Goal: Task Accomplishment & Management: Complete application form

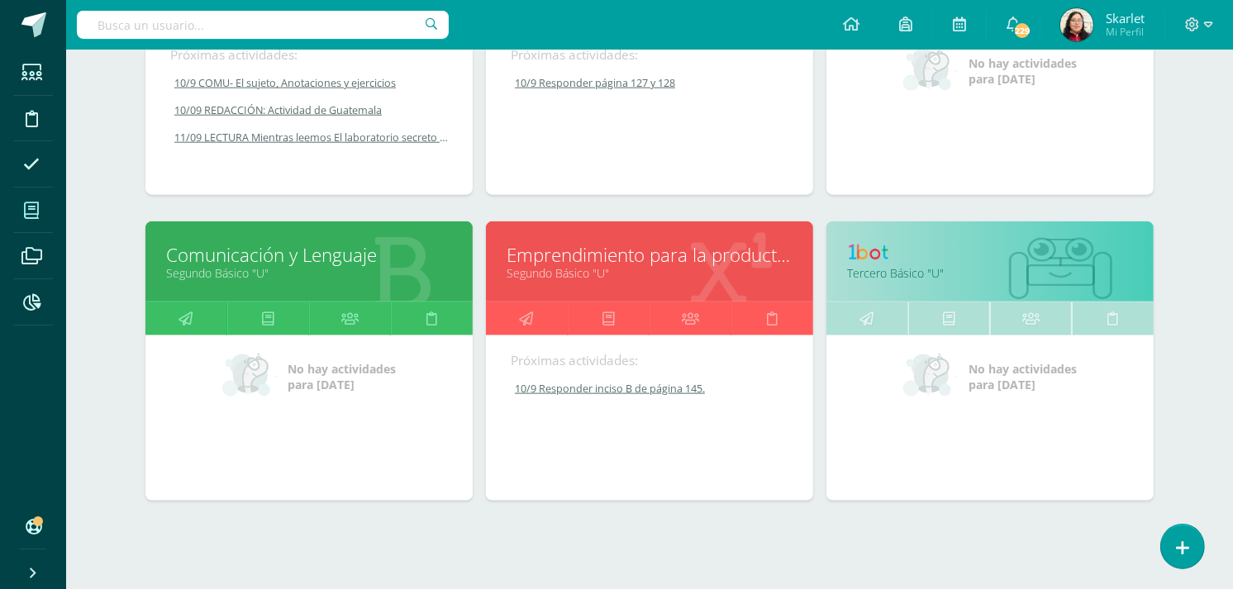
scroll to position [1601, 0]
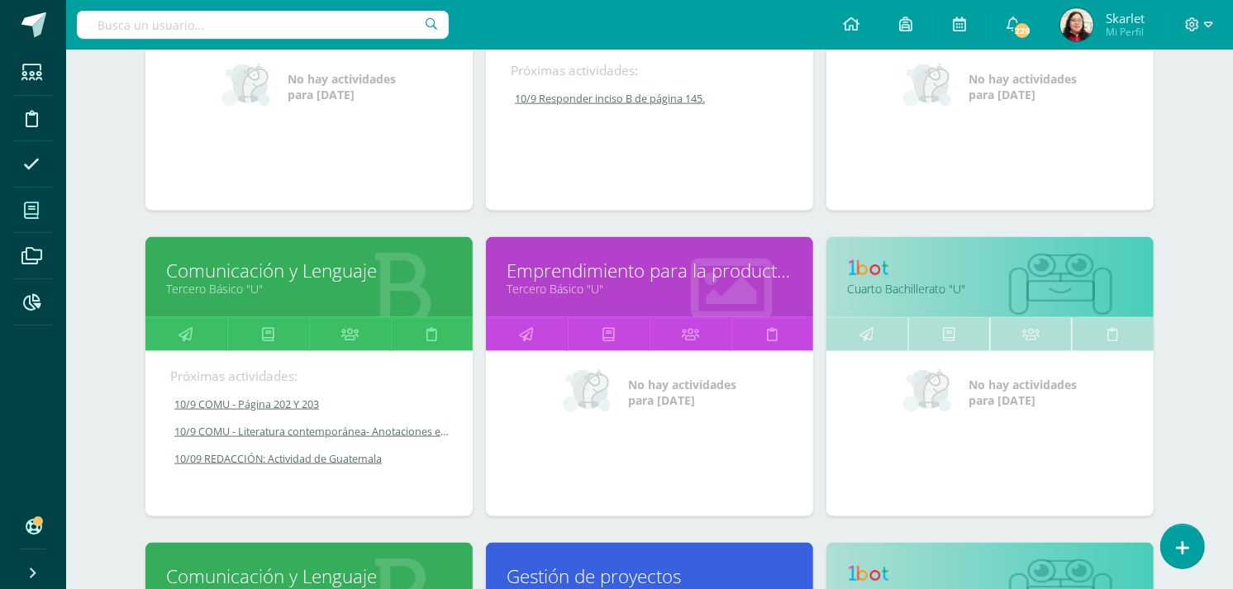
scroll to position [1907, 0]
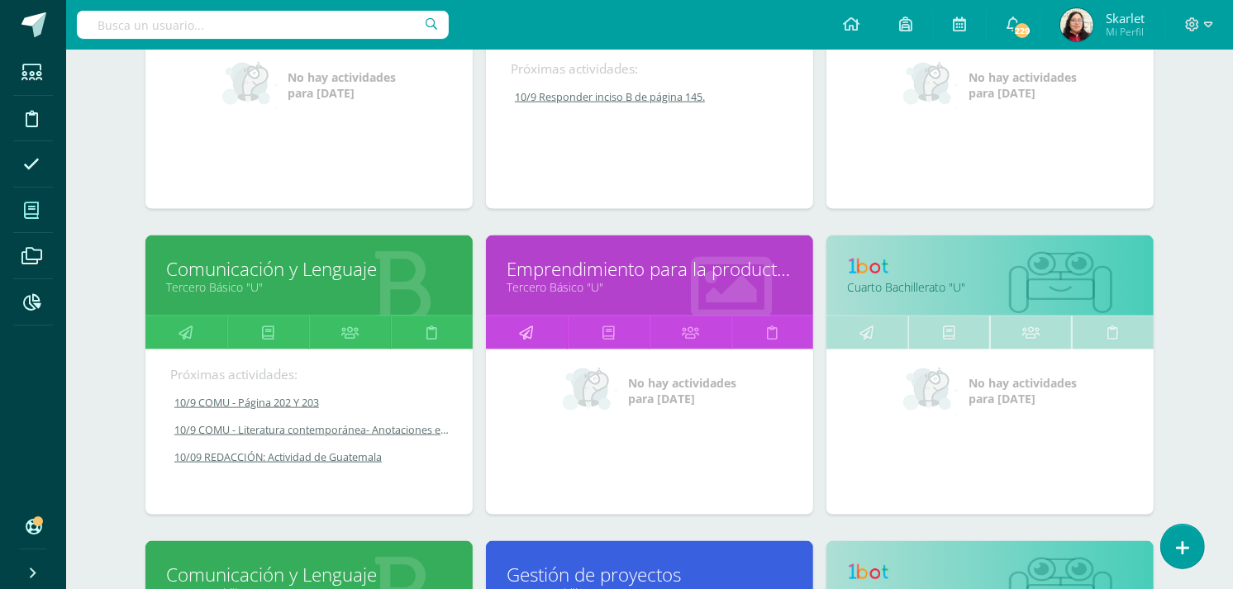
click at [539, 335] on link at bounding box center [527, 333] width 82 height 33
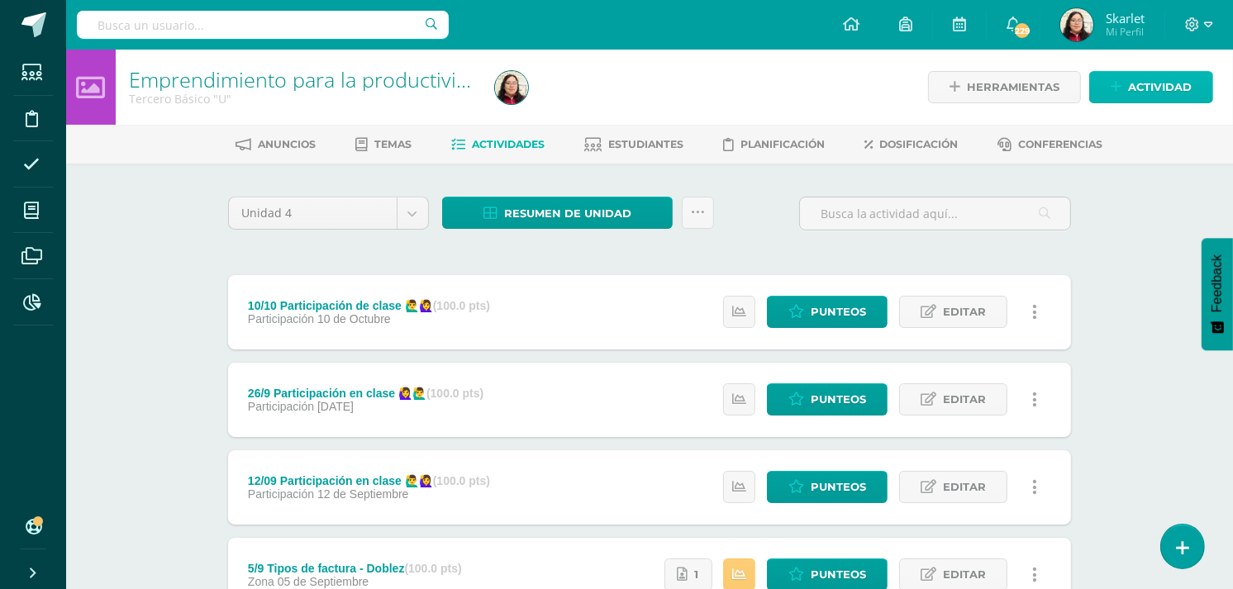
click at [1122, 84] on icon at bounding box center [1116, 87] width 11 height 14
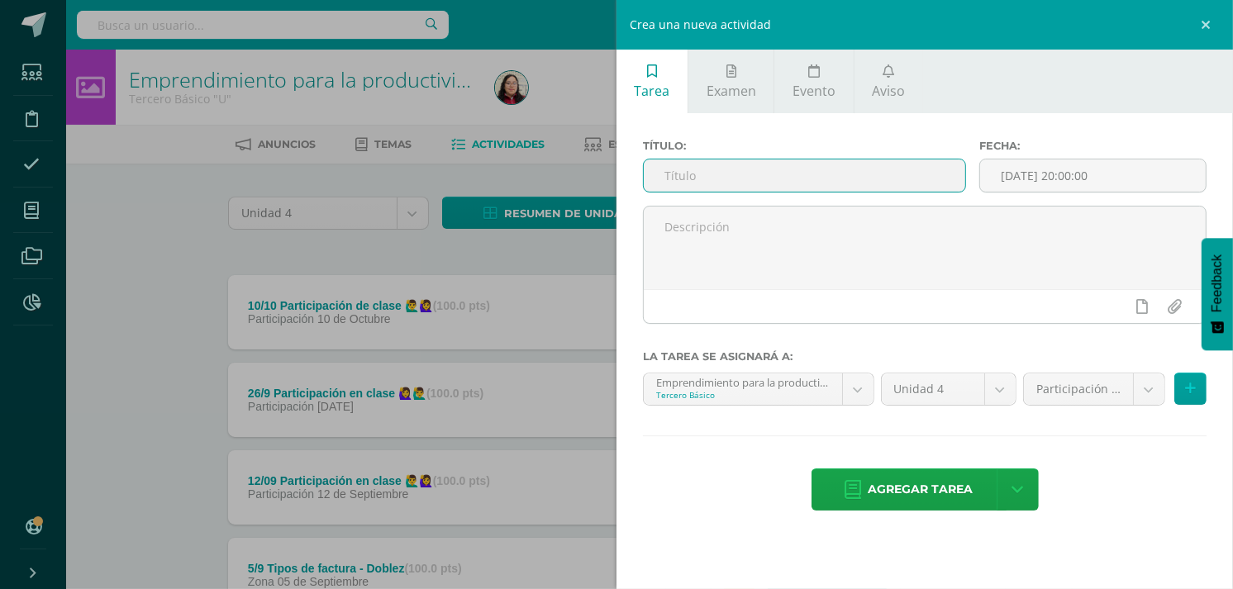
click at [695, 174] on input "text" at bounding box center [805, 176] width 322 height 32
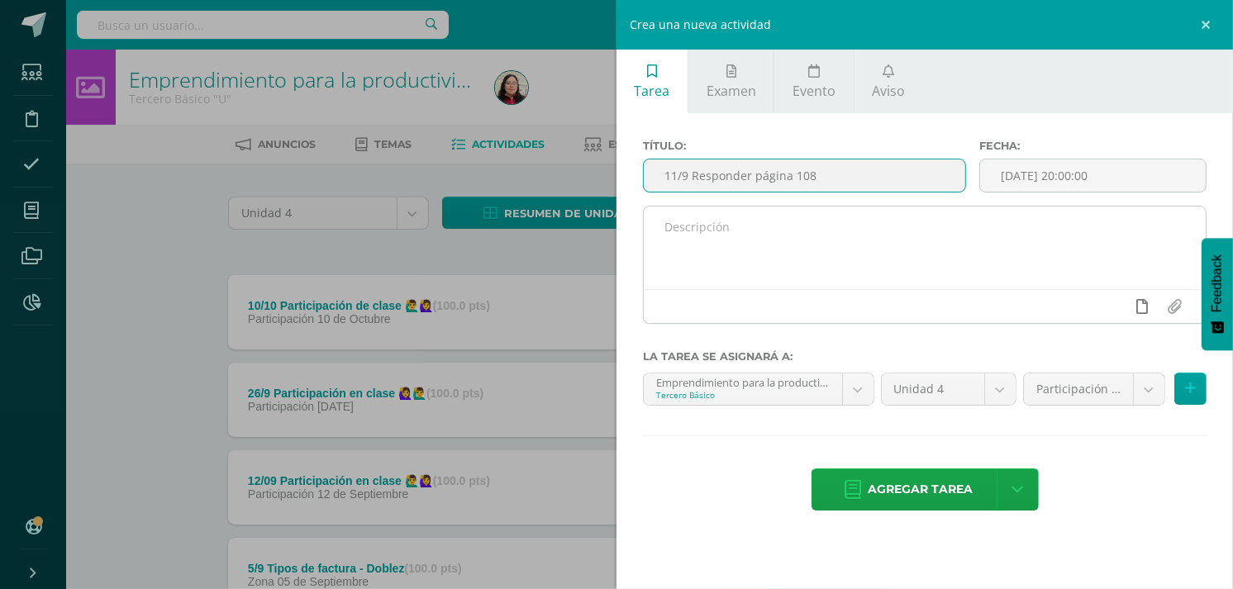
type input "11/9 Responder página 108"
click at [1143, 308] on icon at bounding box center [1144, 306] width 12 height 15
click at [1109, 306] on icon at bounding box center [1111, 306] width 15 height 15
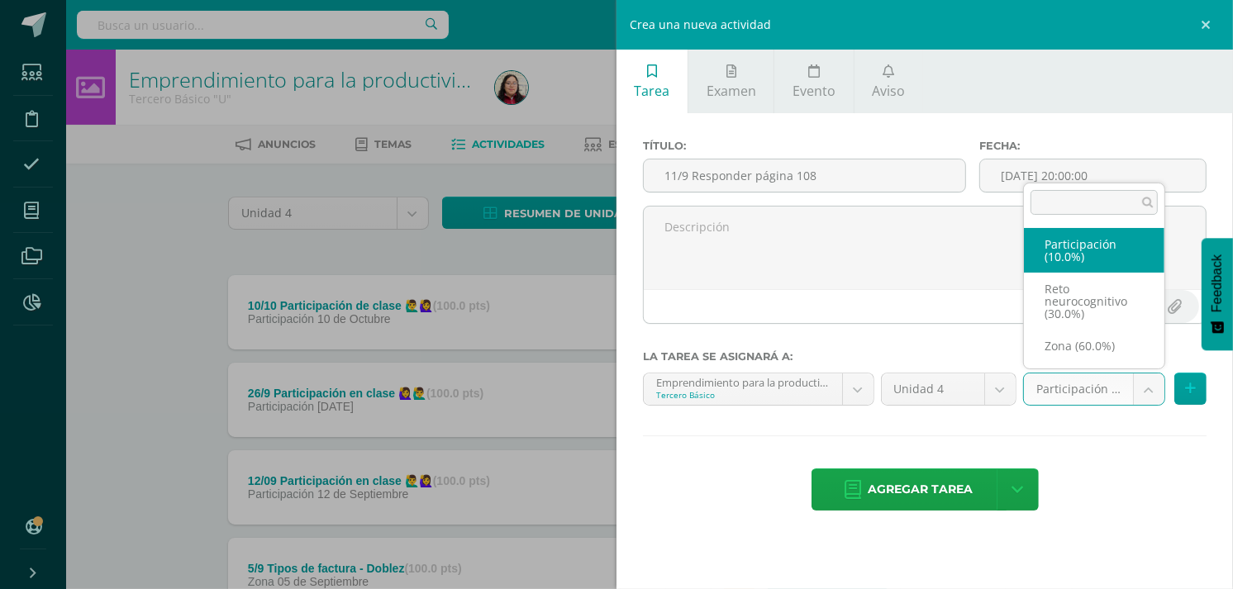
click at [1152, 386] on body "Estudiantes Disciplina Asistencia Mis cursos Archivos Reportes Soporte Ayuda Re…" at bounding box center [616, 580] width 1233 height 1161
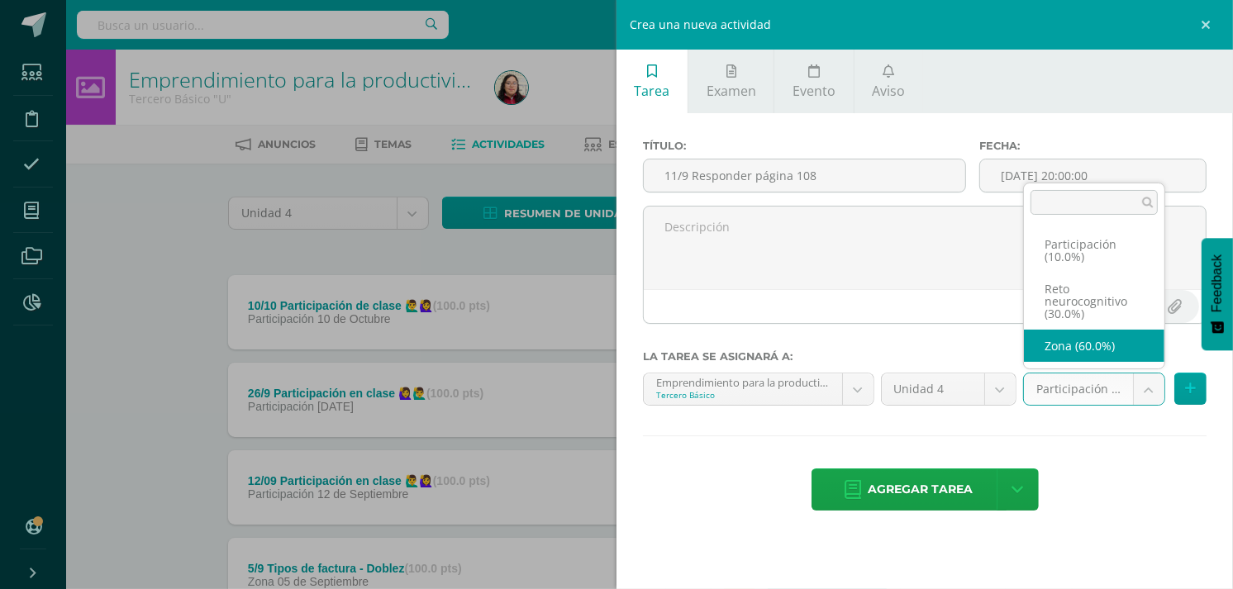
select select "203231"
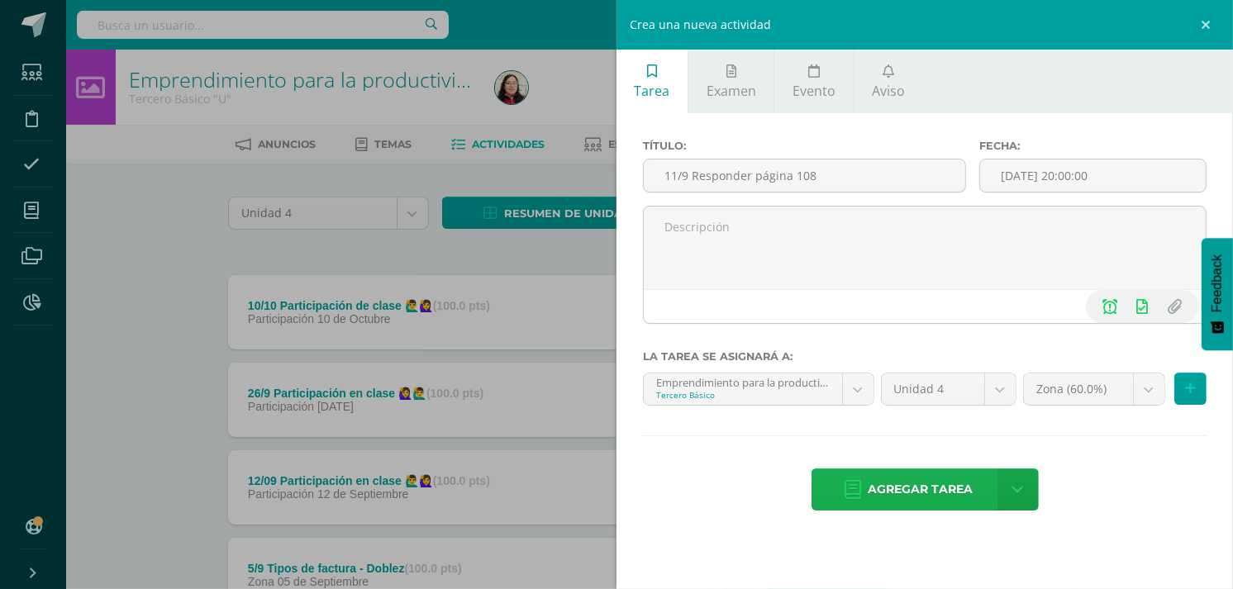
click at [881, 484] on span "Agregar tarea" at bounding box center [921, 490] width 105 height 41
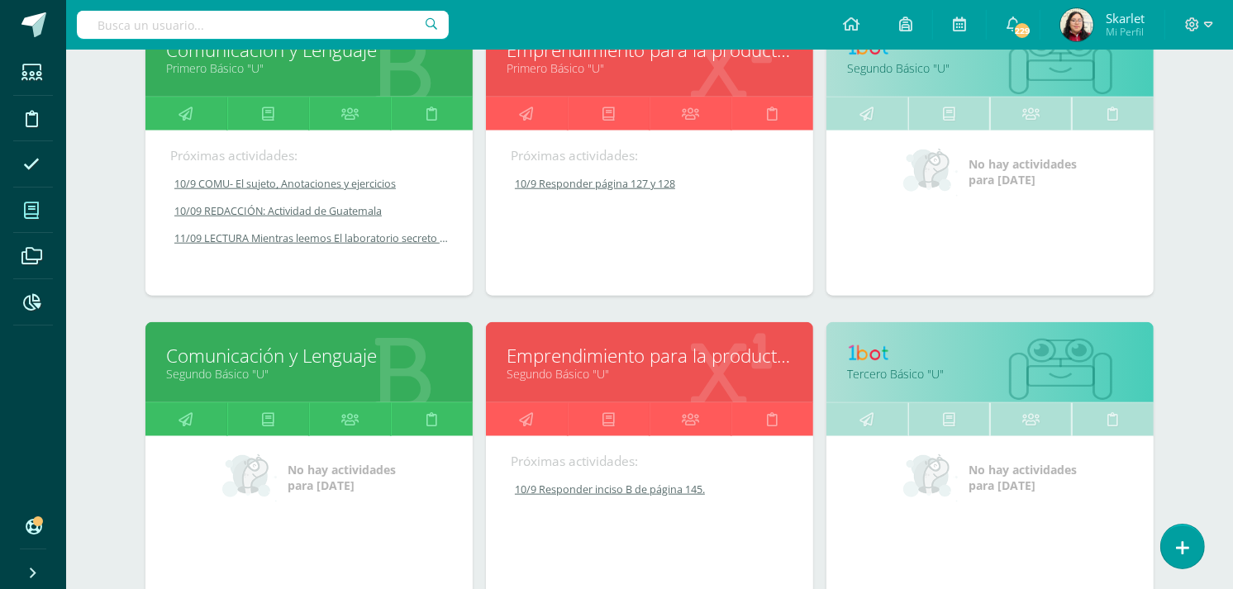
scroll to position [1514, 0]
click at [525, 418] on icon at bounding box center [527, 420] width 14 height 32
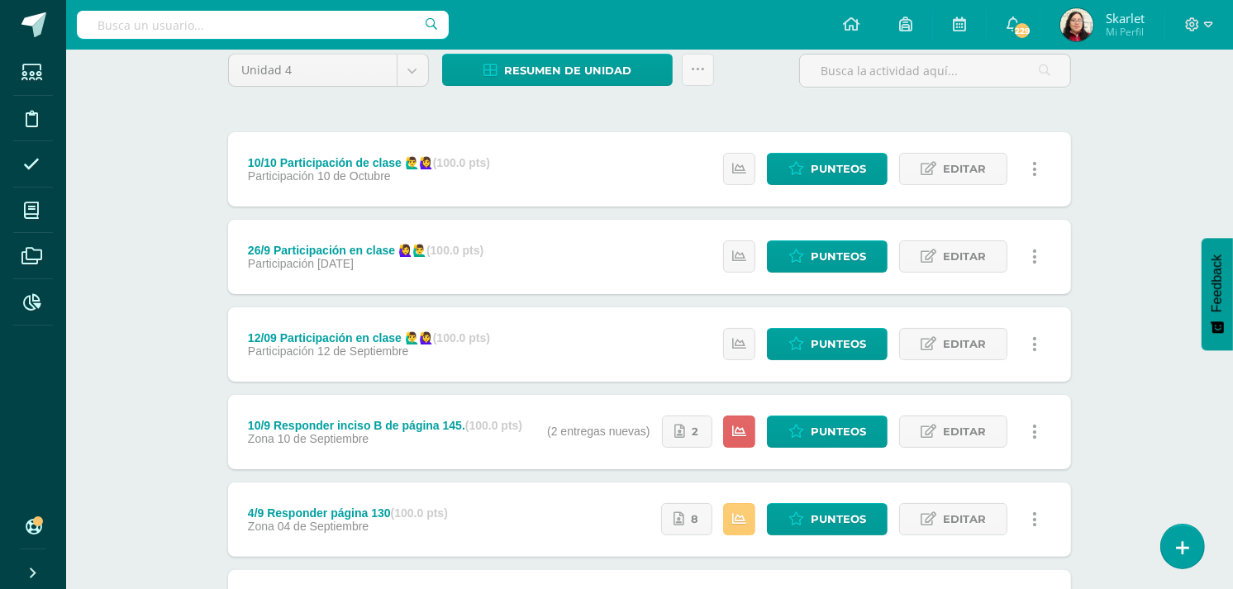
scroll to position [145, 0]
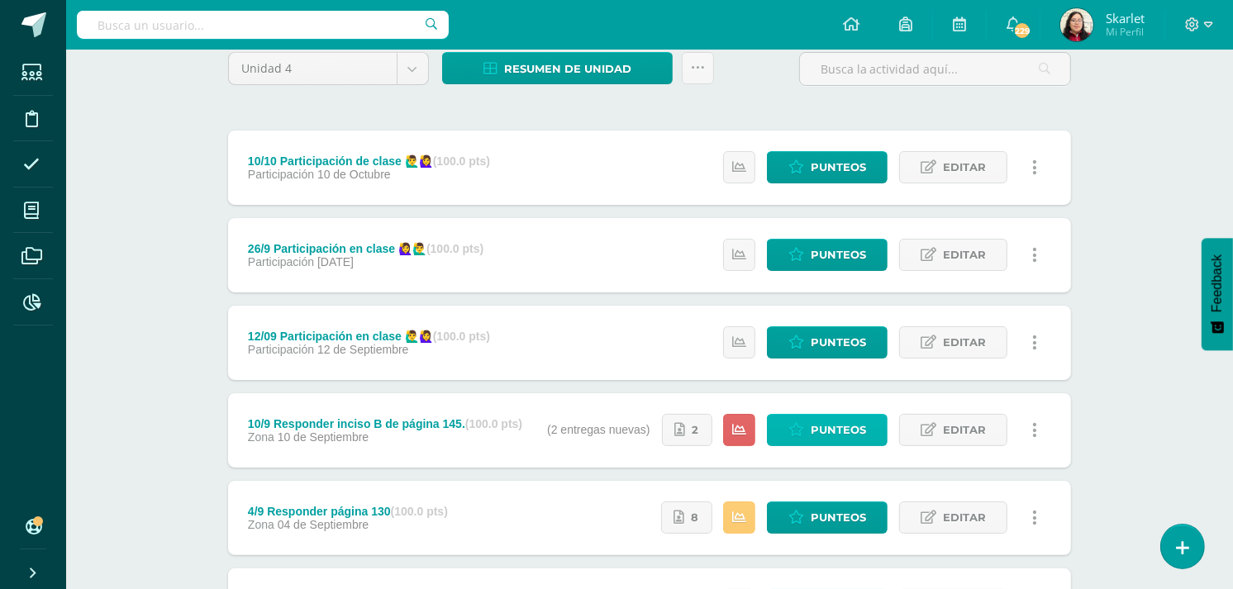
click at [842, 430] on span "Punteos" at bounding box center [838, 430] width 55 height 31
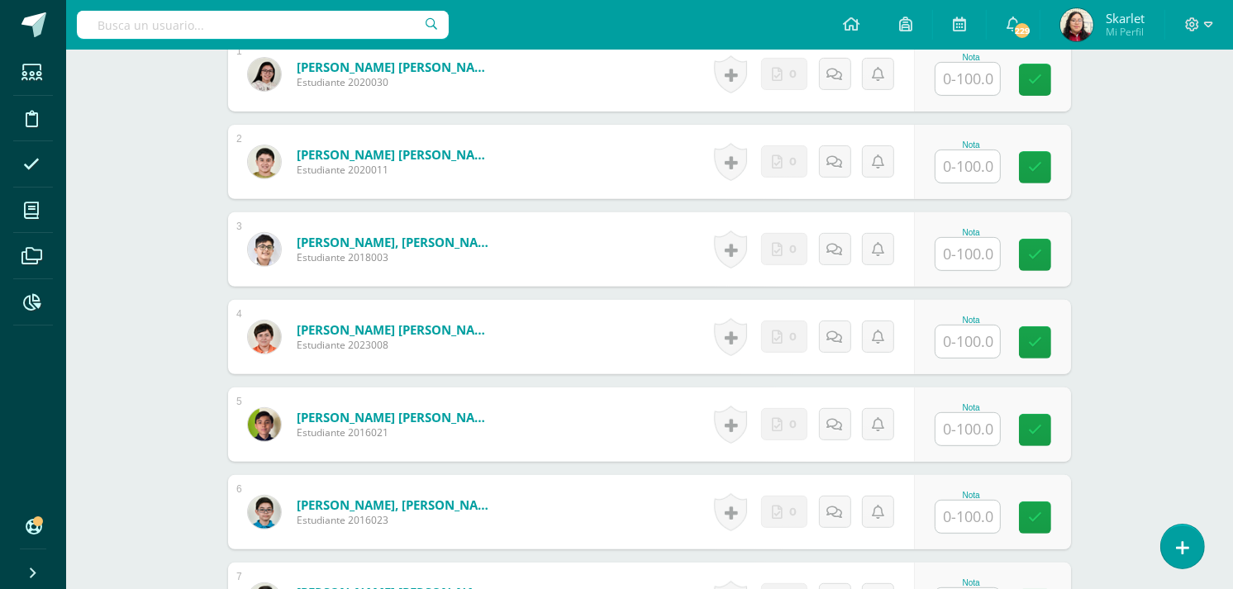
scroll to position [536, 0]
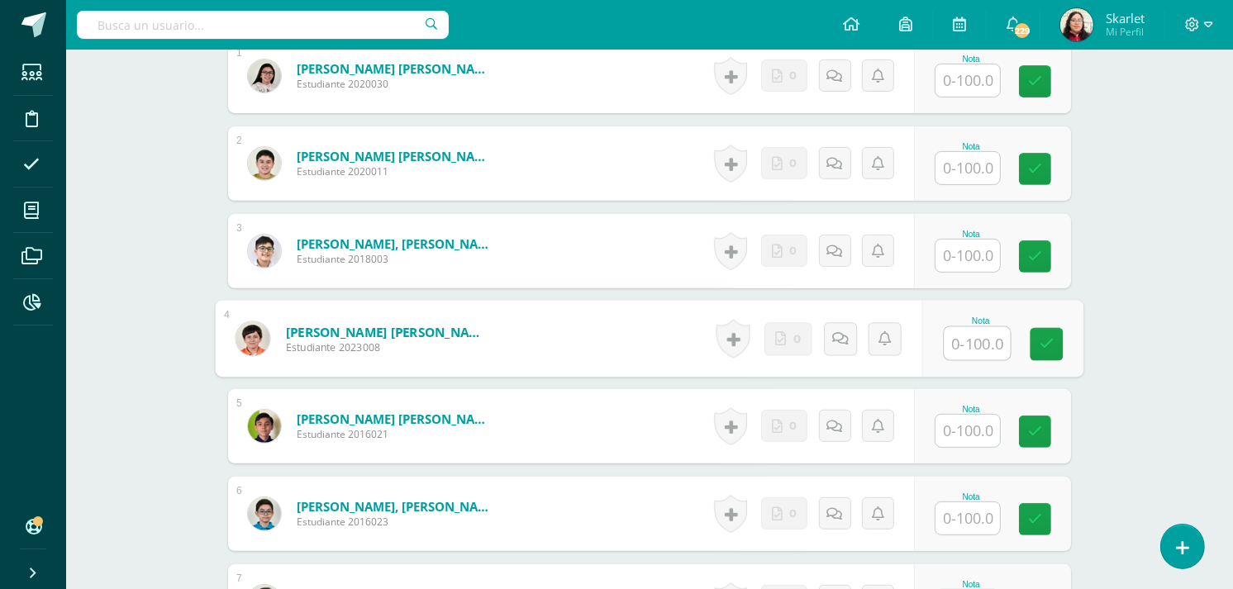
click at [978, 335] on input "text" at bounding box center [978, 343] width 66 height 33
type input "90"
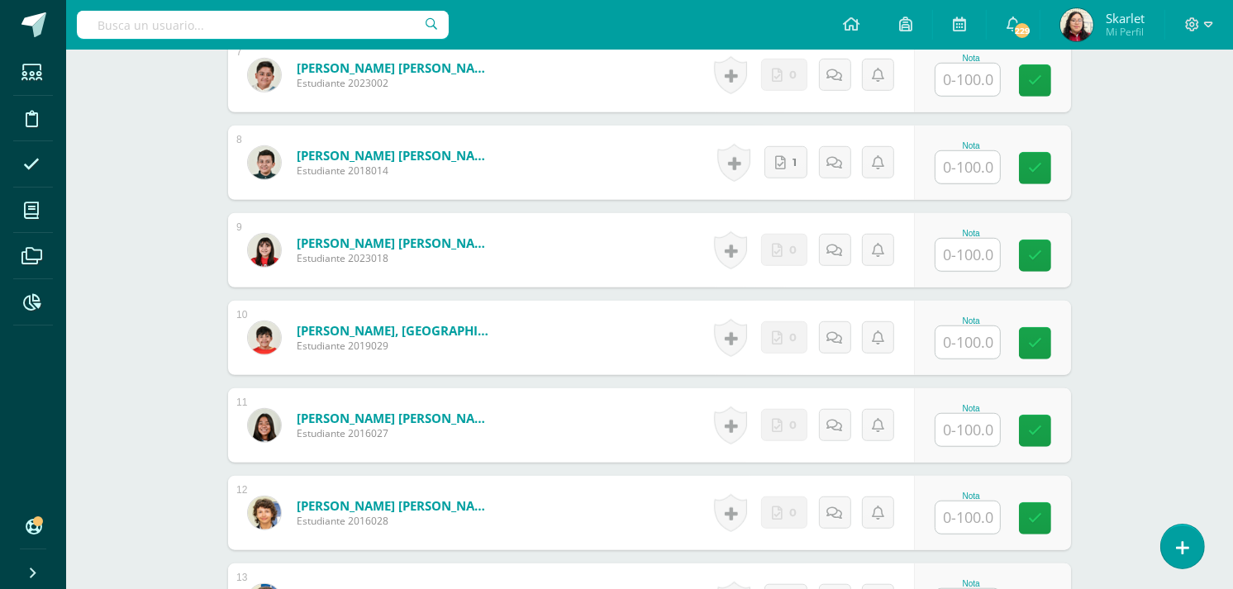
scroll to position [1063, 0]
click at [959, 254] on input "text" at bounding box center [978, 254] width 66 height 33
type input "100"
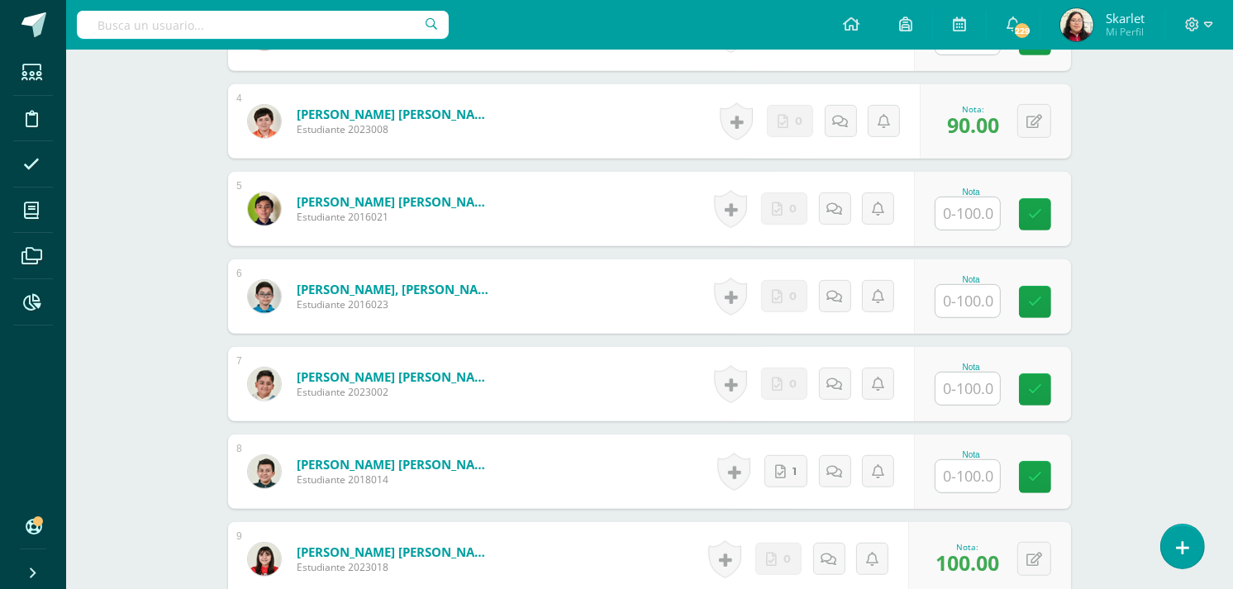
scroll to position [751, 0]
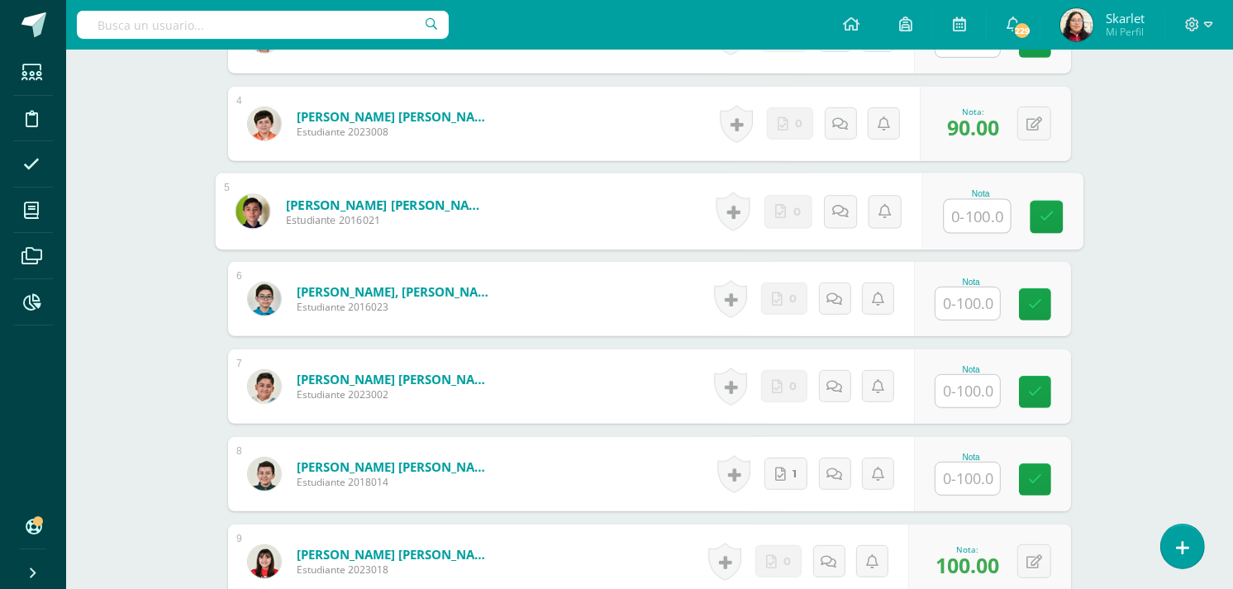
click at [966, 224] on input "text" at bounding box center [978, 216] width 66 height 33
type input "80"
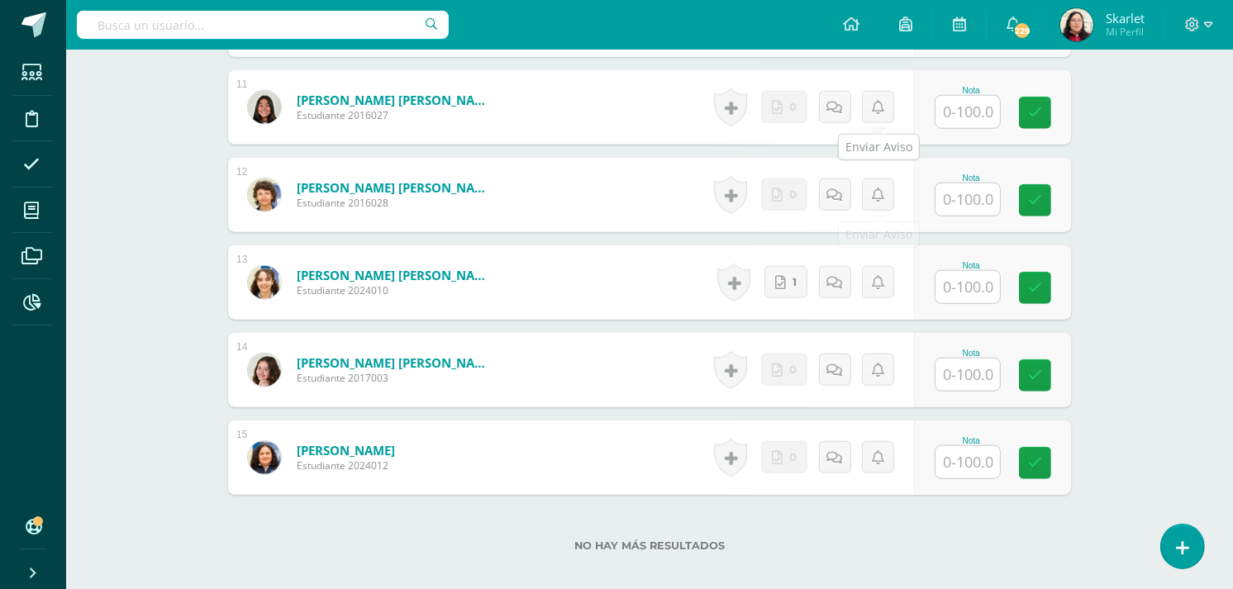
scroll to position [1414, 0]
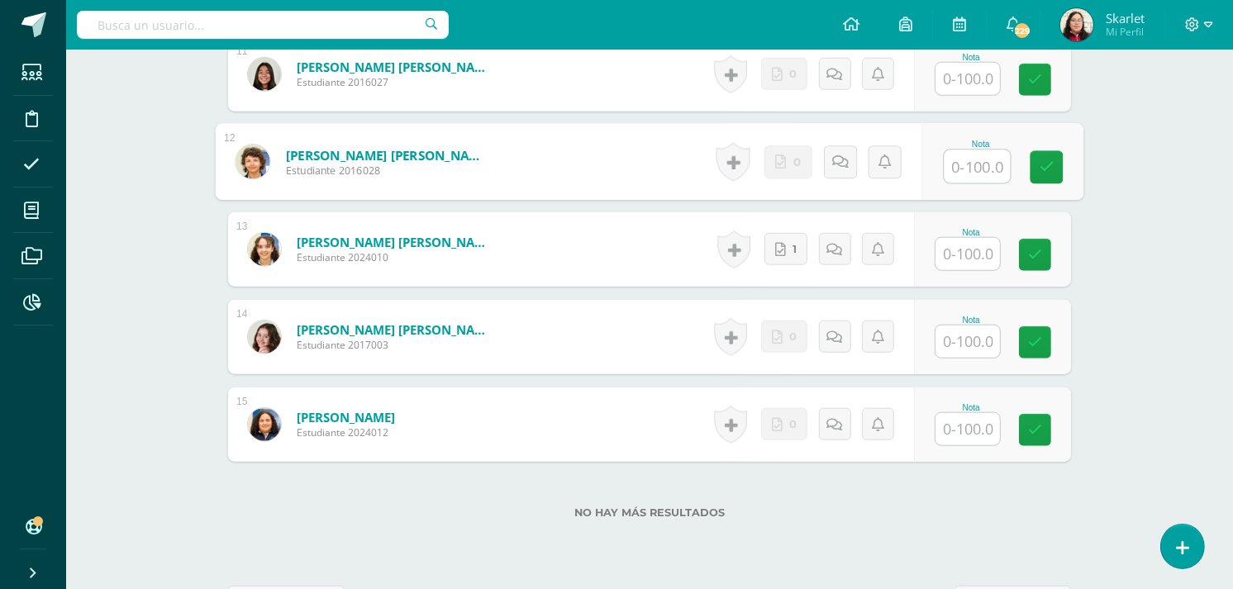
click at [970, 162] on input "text" at bounding box center [978, 166] width 66 height 33
type input "100"
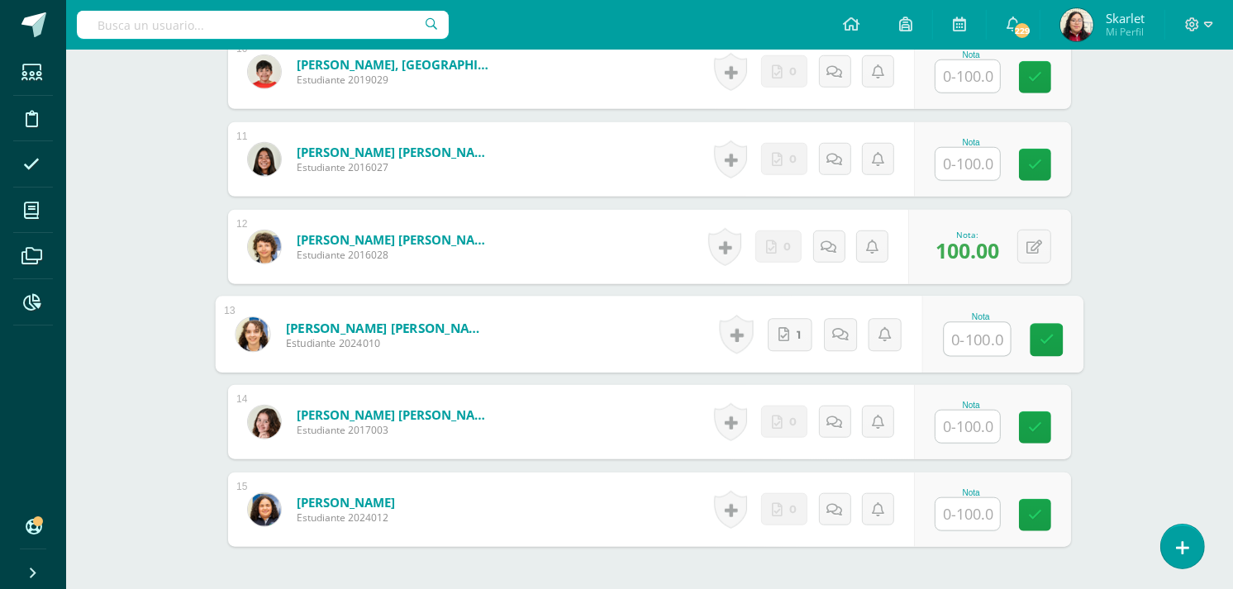
scroll to position [1326, 0]
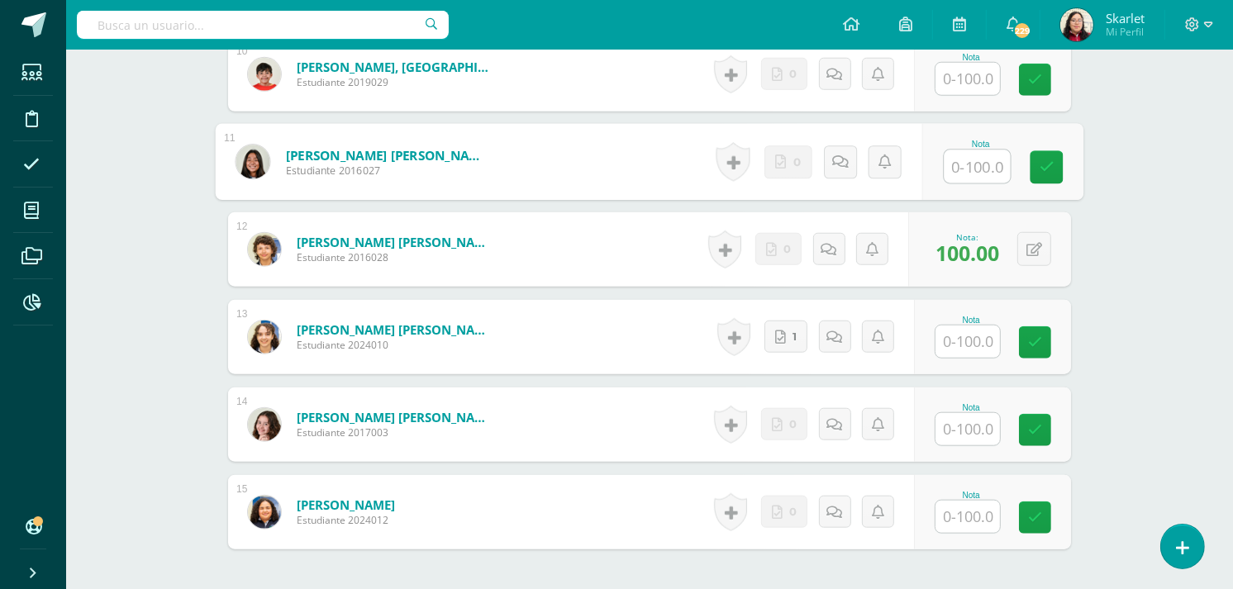
click at [969, 176] on input "text" at bounding box center [978, 166] width 66 height 33
type input "60"
click at [841, 167] on icon at bounding box center [841, 162] width 16 height 14
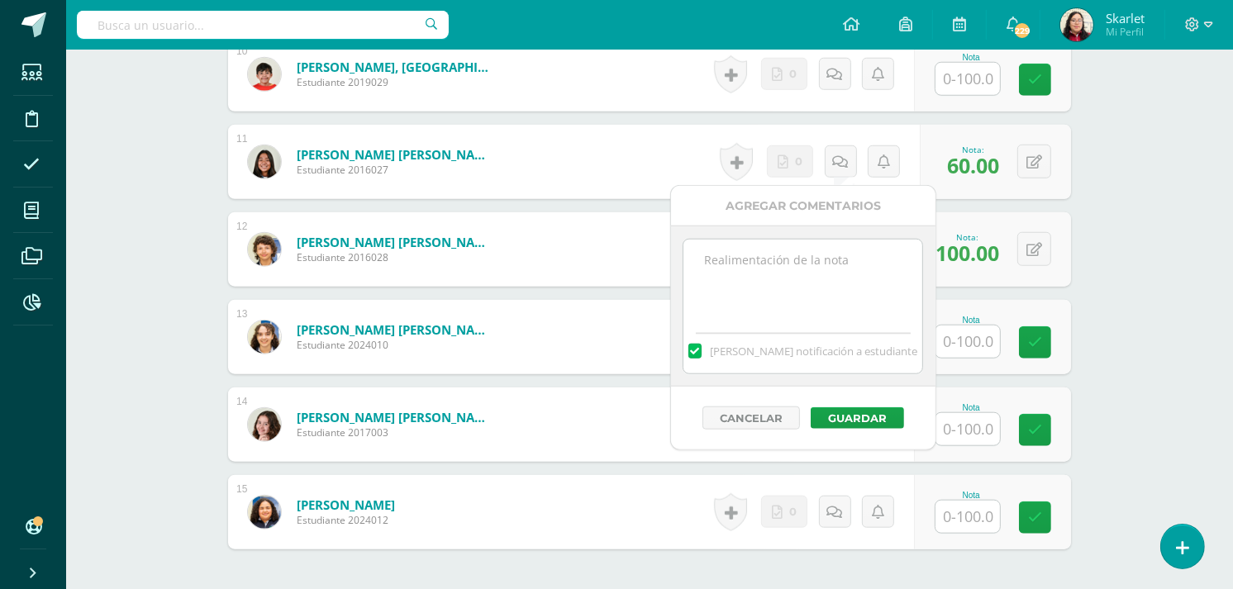
click at [795, 286] on textarea at bounding box center [803, 281] width 239 height 83
type textarea "E"
type textarea "11/9Ejercicio incompleto"
click at [849, 417] on button "Guardar" at bounding box center [857, 418] width 93 height 21
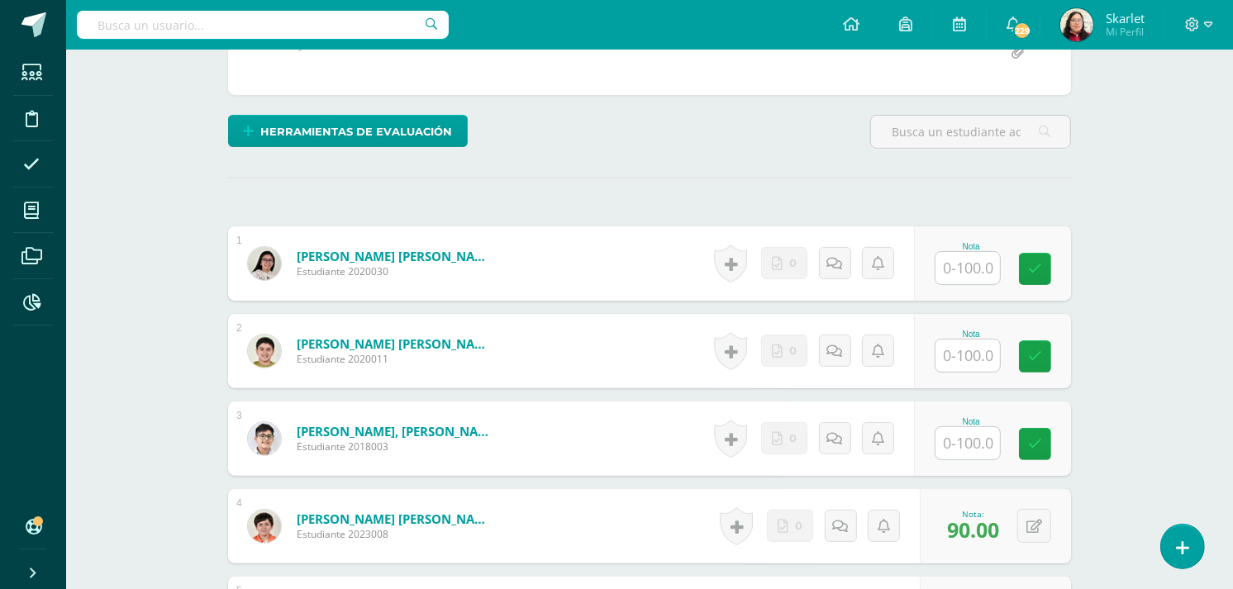
scroll to position [347, 0]
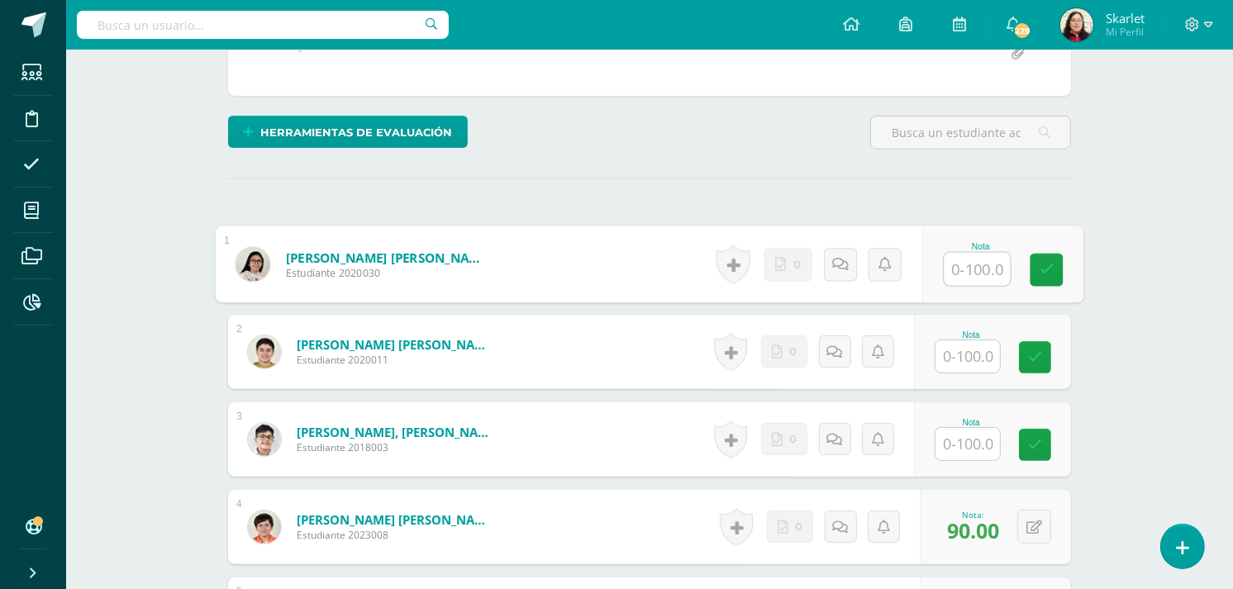
click at [964, 279] on input "text" at bounding box center [978, 269] width 66 height 33
type input "60"
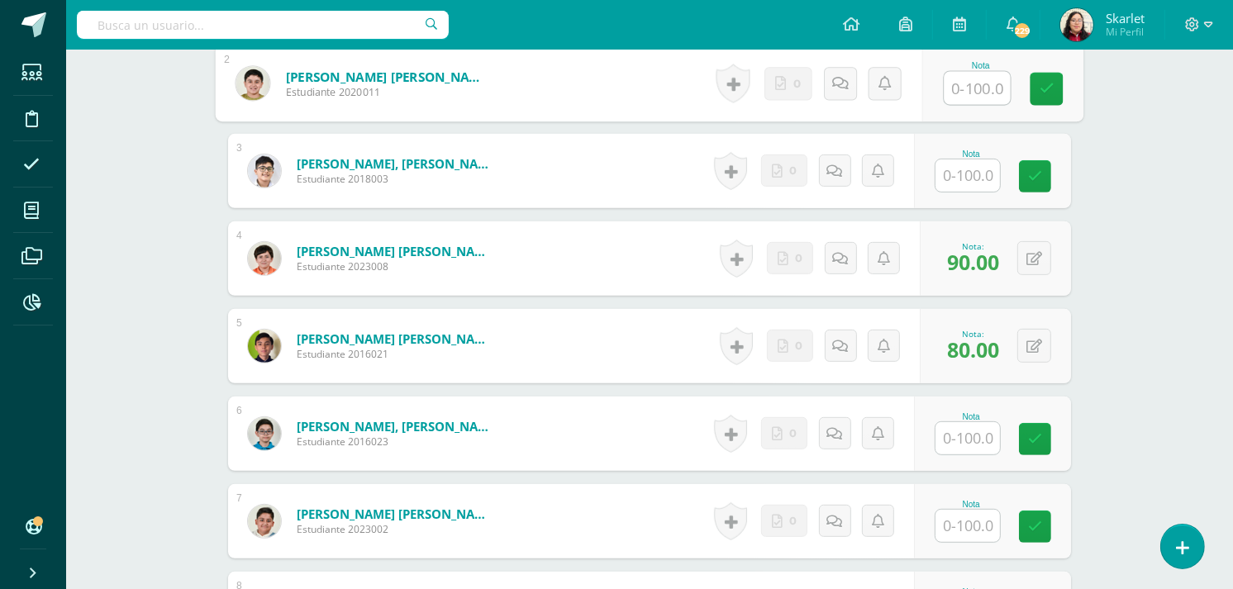
scroll to position [673, 0]
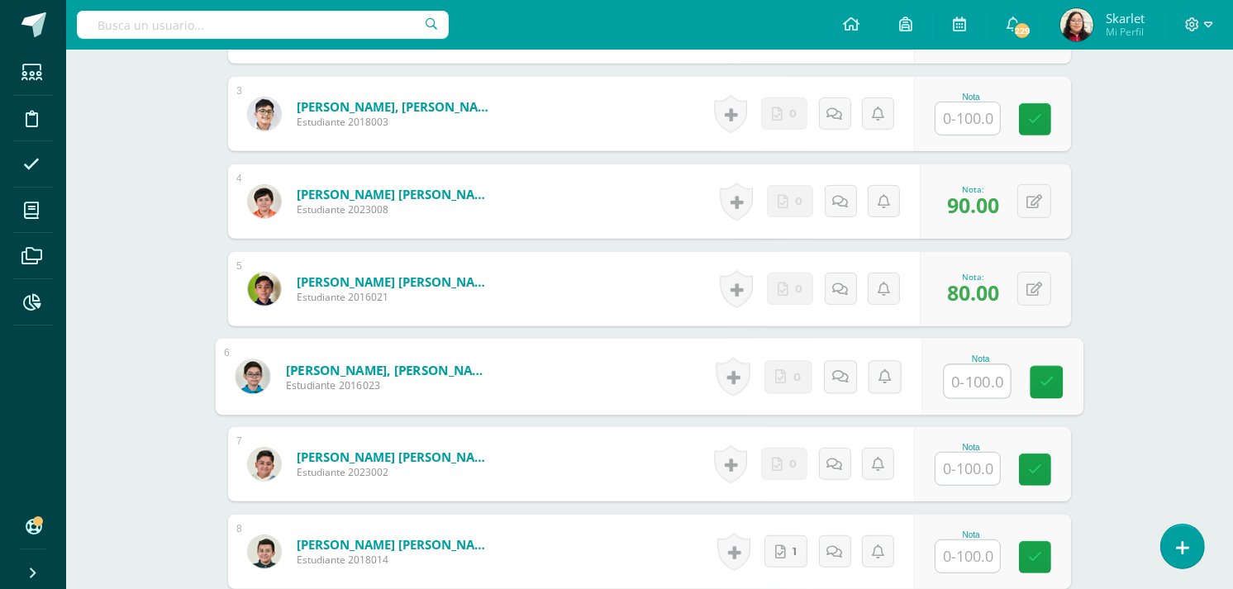
click at [953, 383] on input "text" at bounding box center [978, 381] width 66 height 33
type input "100"
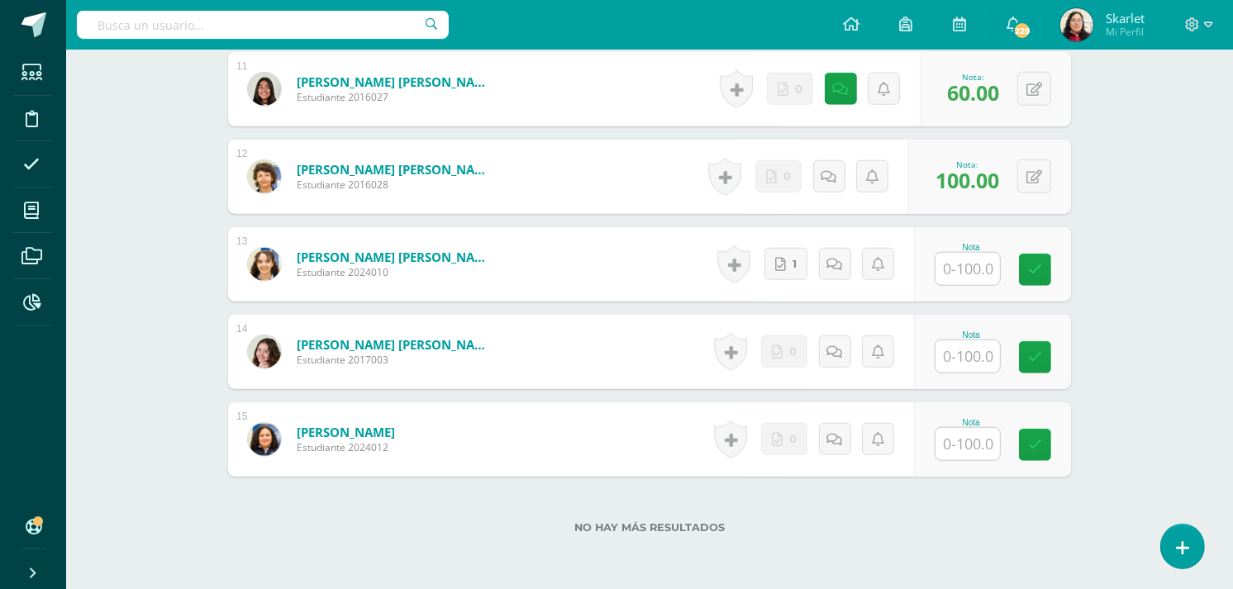
scroll to position [1401, 0]
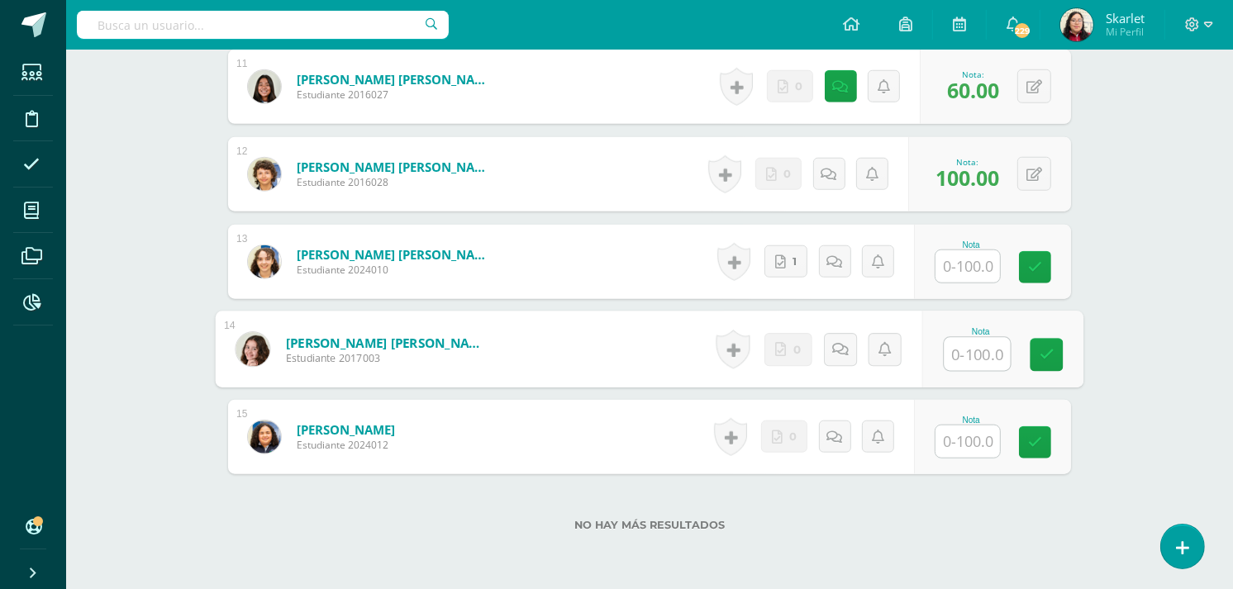
click at [957, 361] on input "text" at bounding box center [978, 354] width 66 height 33
type input "100"
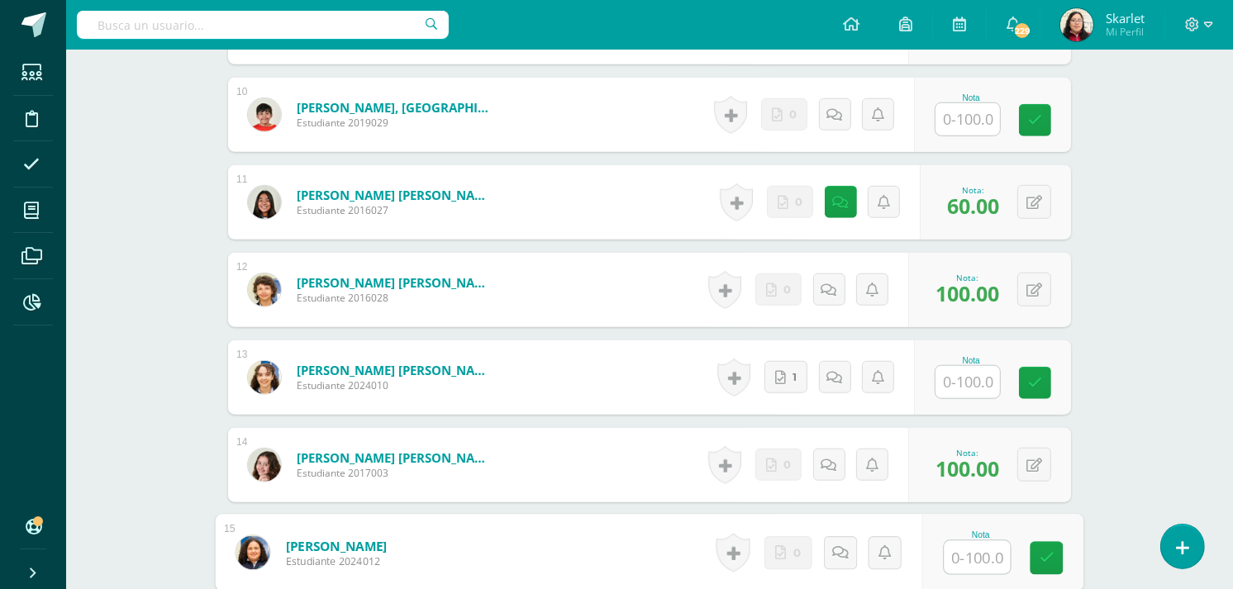
scroll to position [1475, 0]
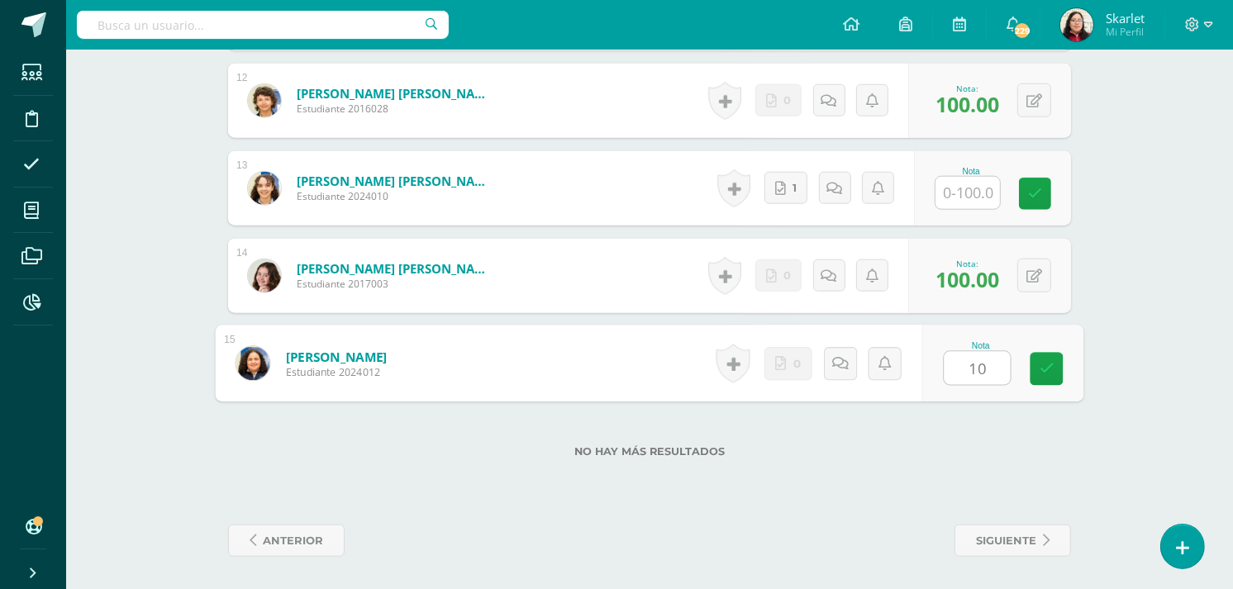
type input "100"
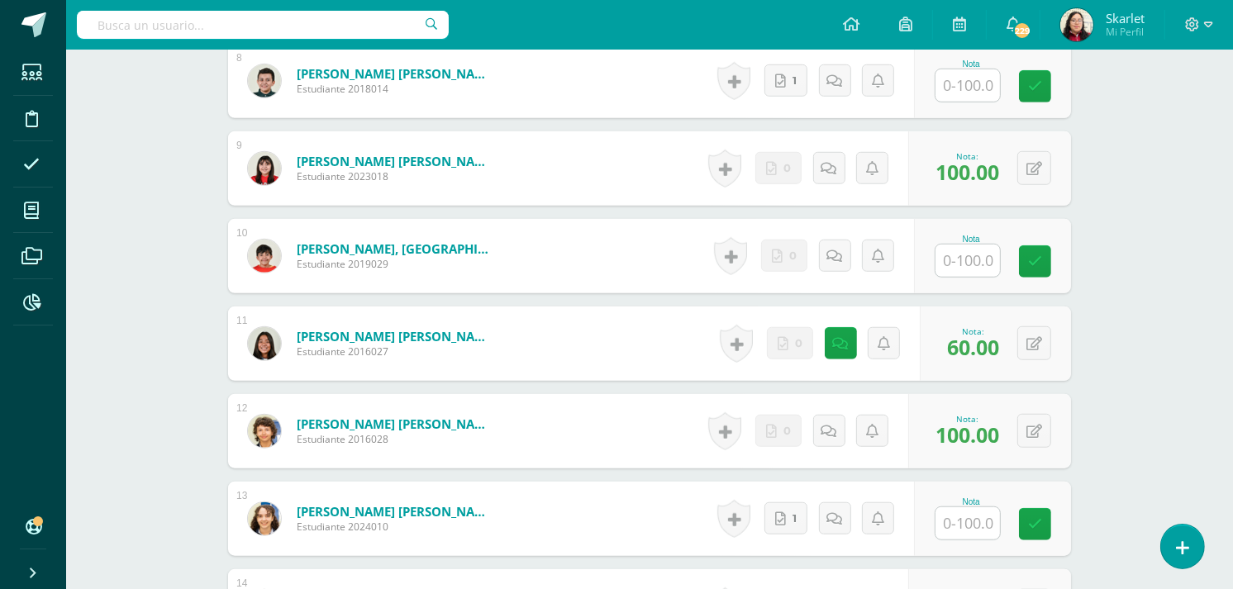
scroll to position [1134, 0]
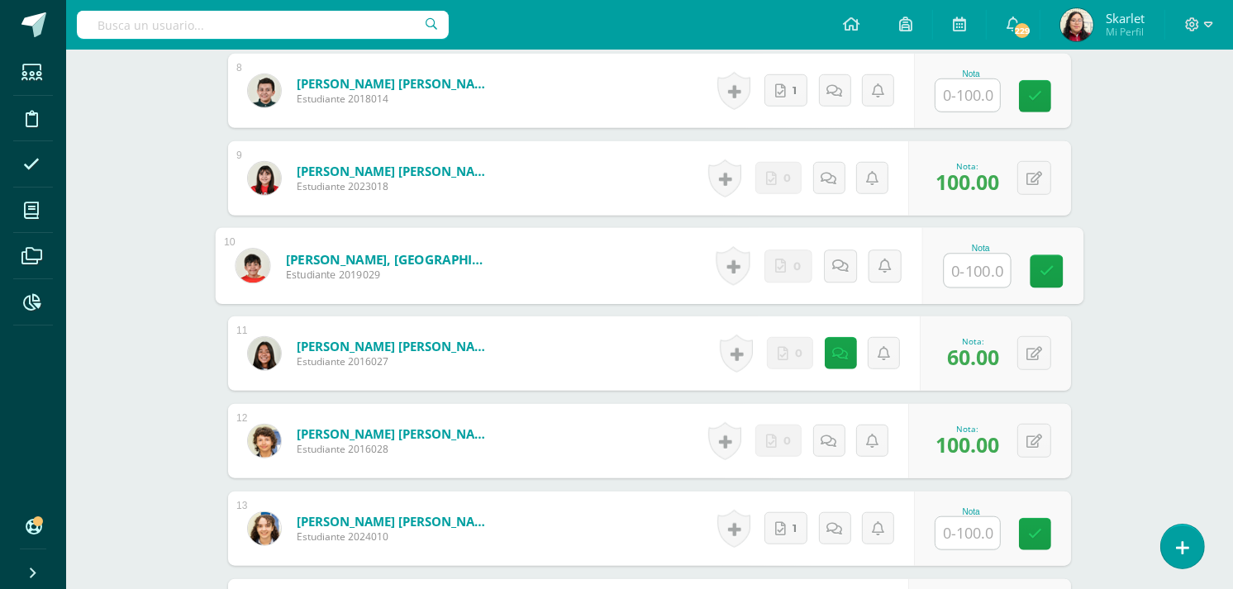
click at [960, 271] on input "text" at bounding box center [978, 271] width 66 height 33
type input "60"
click at [960, 271] on span "60.00" at bounding box center [973, 269] width 52 height 28
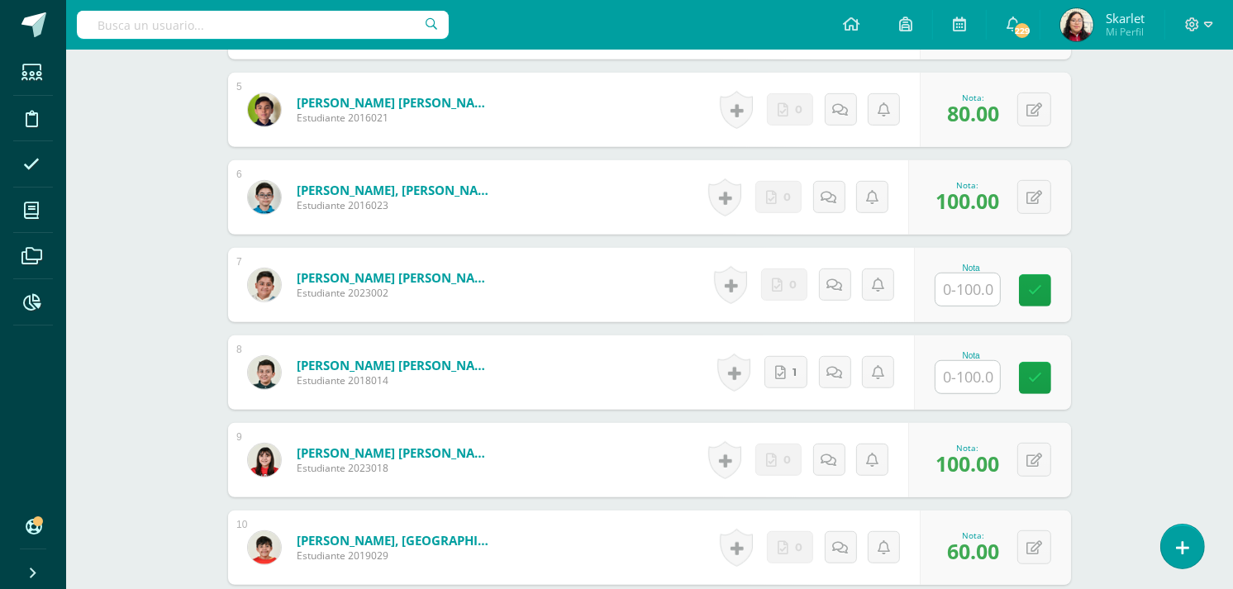
scroll to position [852, 0]
click at [957, 290] on input "text" at bounding box center [978, 290] width 66 height 33
type input "90"
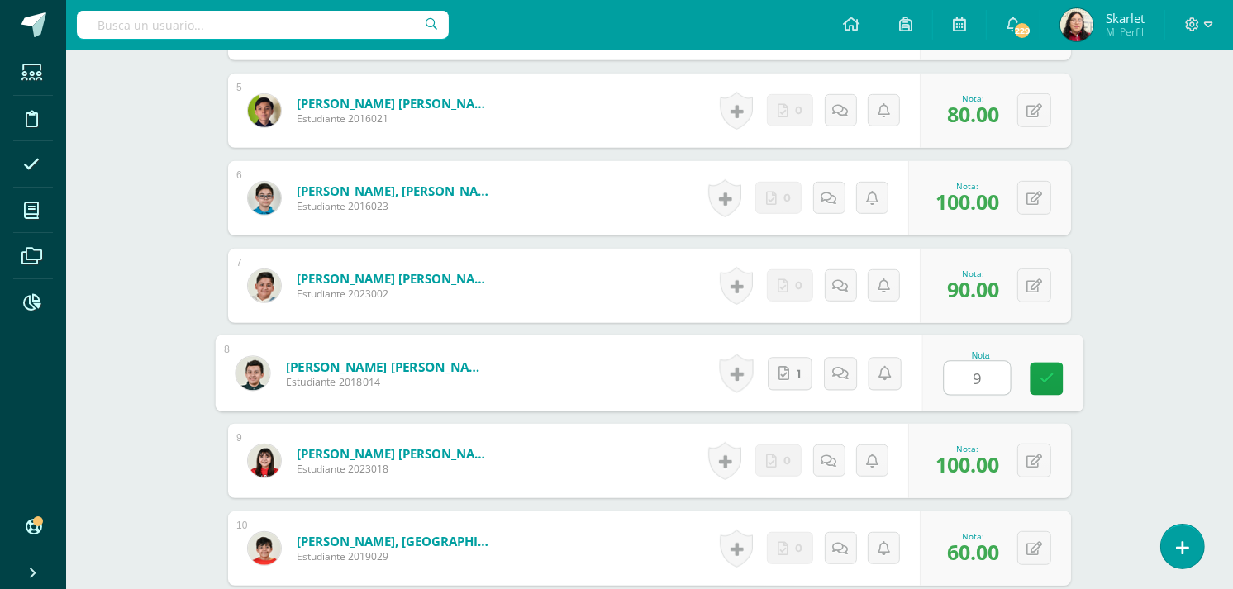
type input "90"
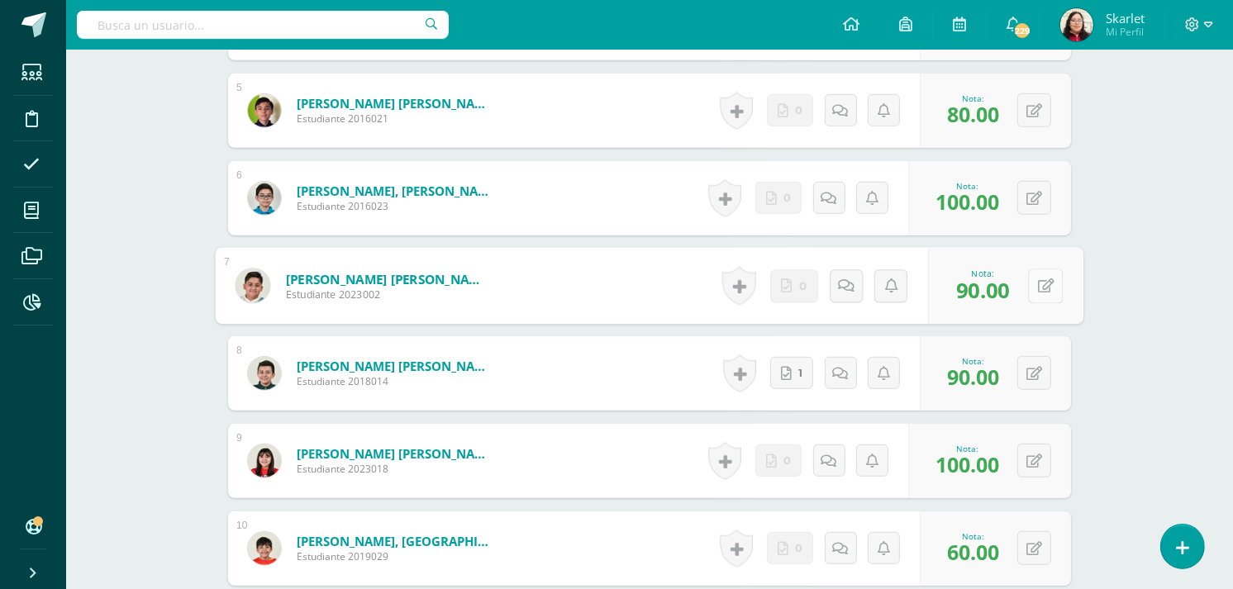
click at [1040, 290] on icon at bounding box center [1046, 286] width 17 height 14
type input "100"
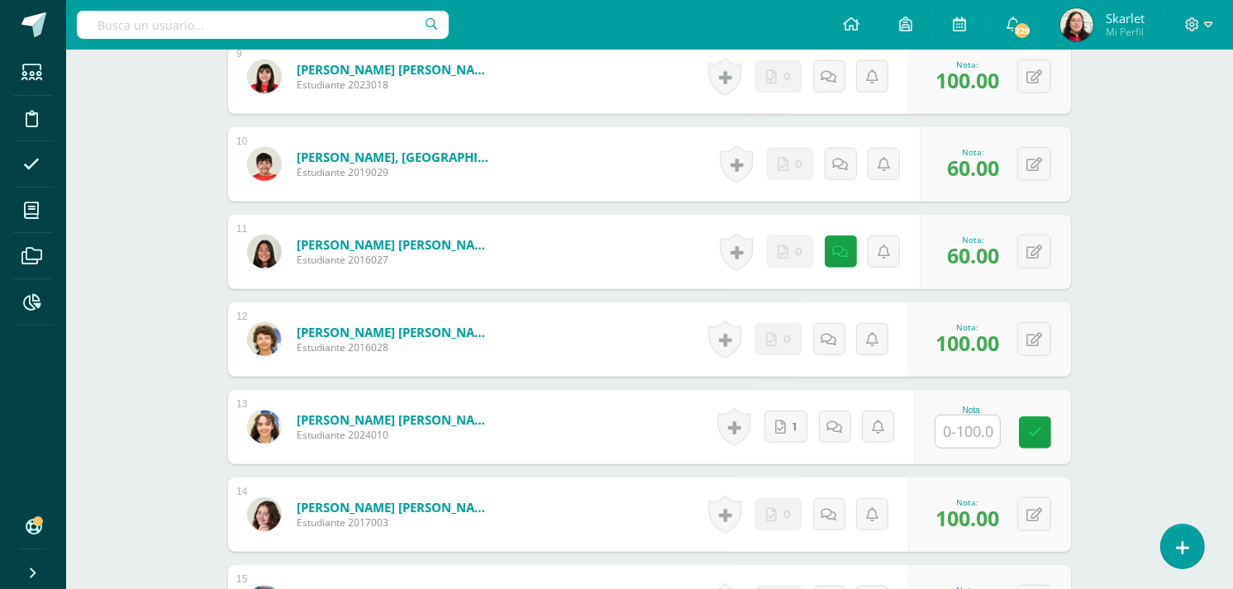
scroll to position [1237, 0]
click at [970, 438] on input "text" at bounding box center [978, 431] width 66 height 33
type input "80"
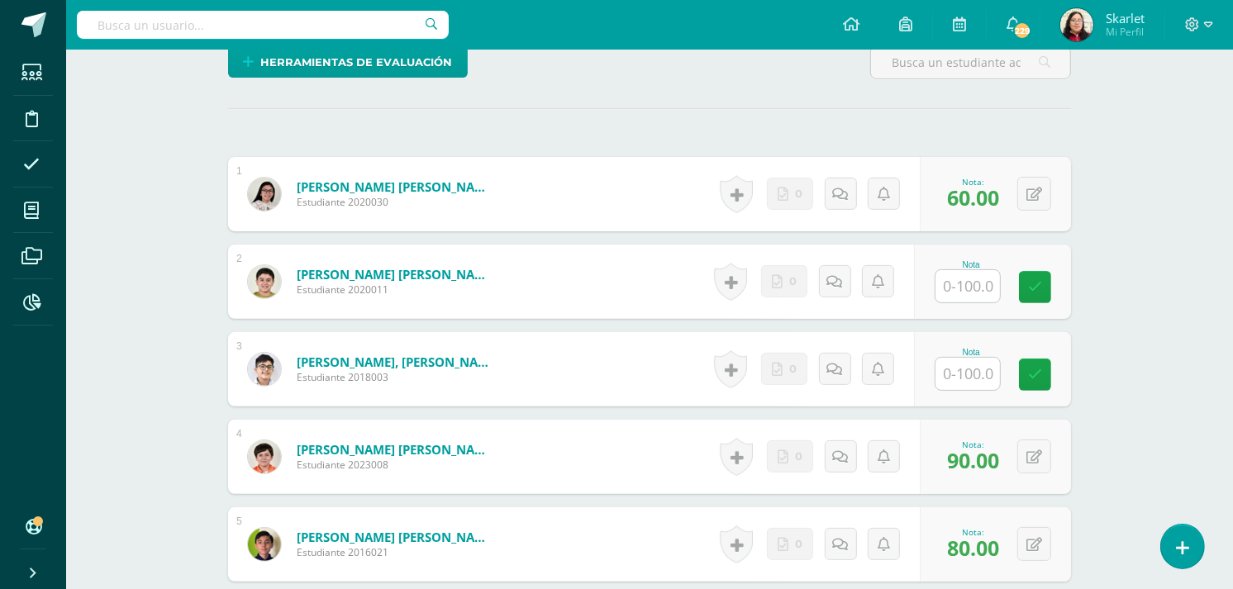
scroll to position [417, 0]
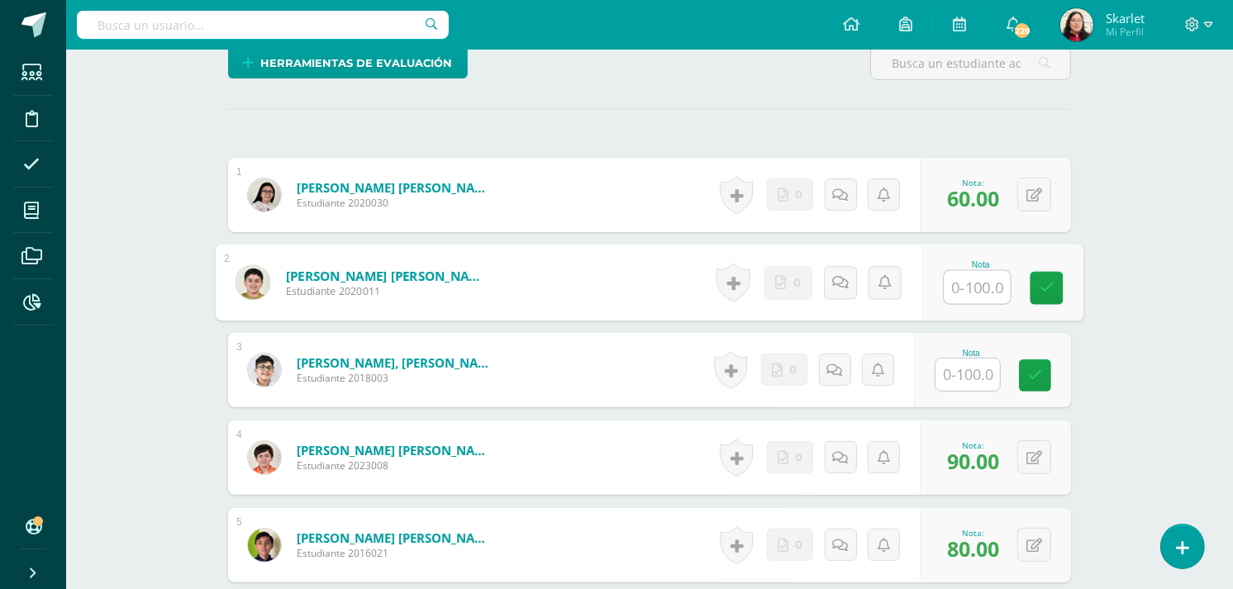
click at [962, 293] on input "text" at bounding box center [978, 287] width 66 height 33
type input "0"
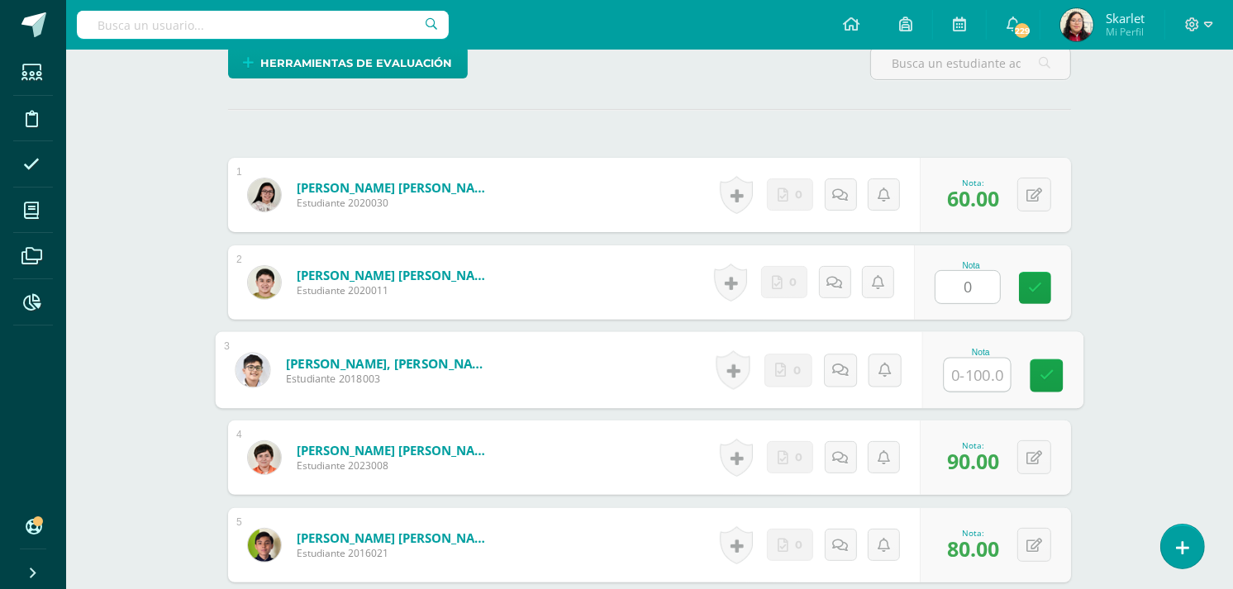
type input "0"
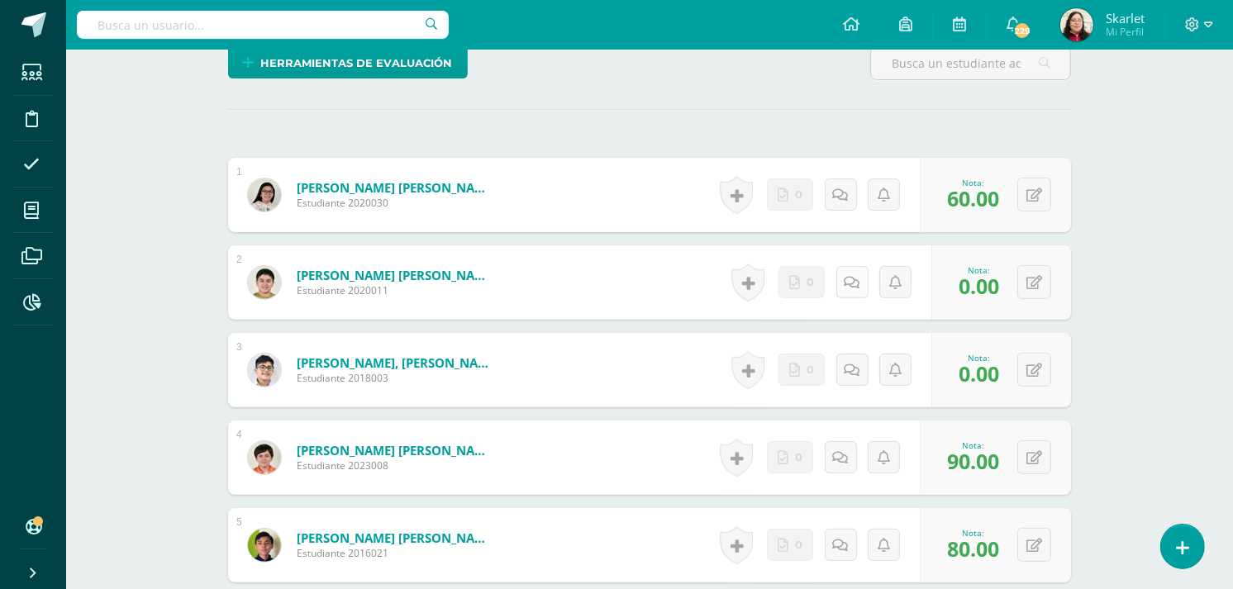
click at [856, 277] on icon at bounding box center [853, 283] width 16 height 14
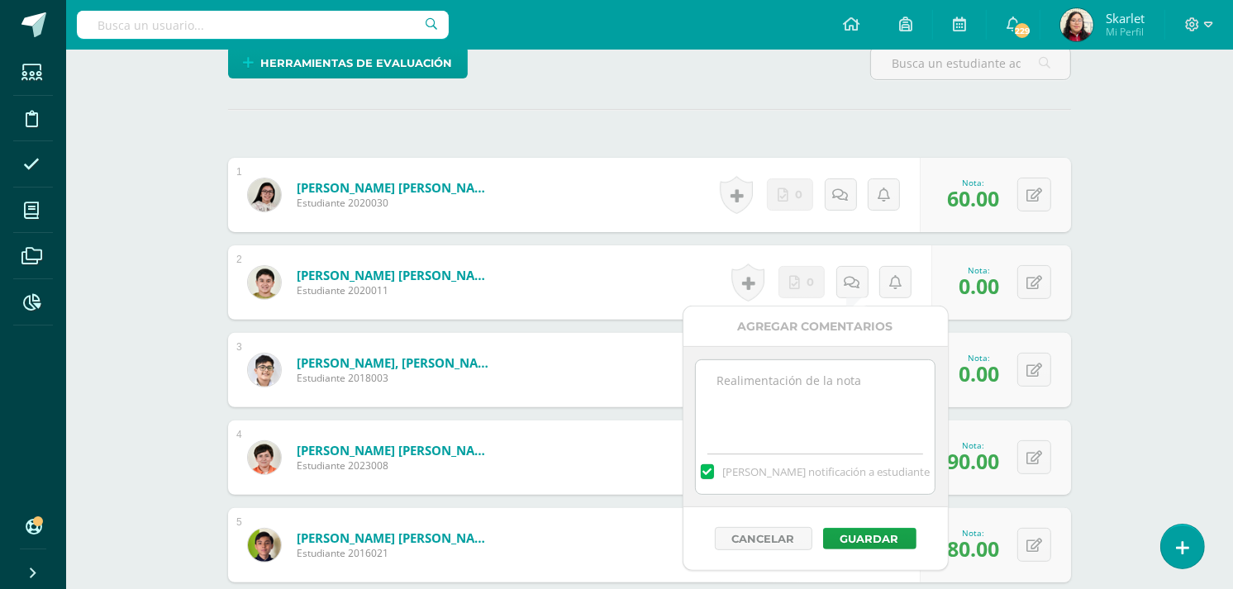
click at [828, 379] on textarea at bounding box center [815, 401] width 239 height 83
drag, startPoint x: 781, startPoint y: 415, endPoint x: 685, endPoint y: 340, distance: 122.5
click at [685, 340] on div "Agregar Comentarios 11/9 No se recibió material para calificar. Mandar notifica…" at bounding box center [816, 439] width 265 height 265
type textarea "11/9 No se recibió material para calificar."
click at [858, 539] on button "Guardar" at bounding box center [869, 538] width 93 height 21
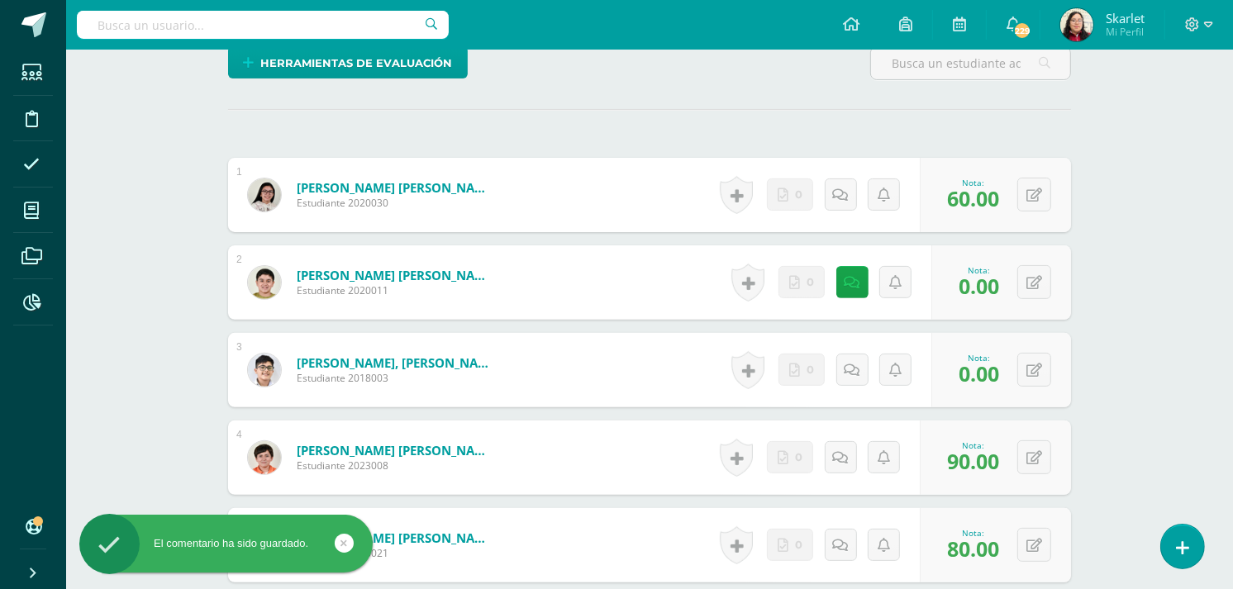
click at [868, 373] on div "Historial de actividad No hay historial para esta actividad 0 Agregar Comentari…" at bounding box center [829, 370] width 207 height 74
click at [853, 379] on link at bounding box center [853, 370] width 32 height 32
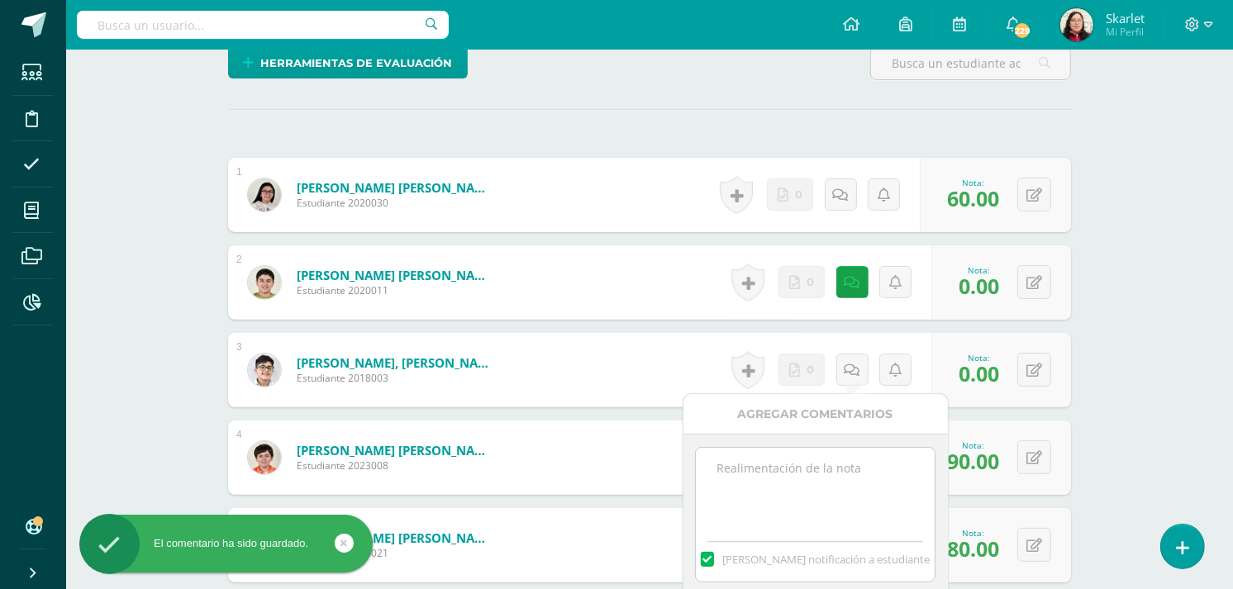
click at [780, 499] on textarea at bounding box center [815, 489] width 239 height 83
paste textarea "11/9 No se recibió material para calificar."
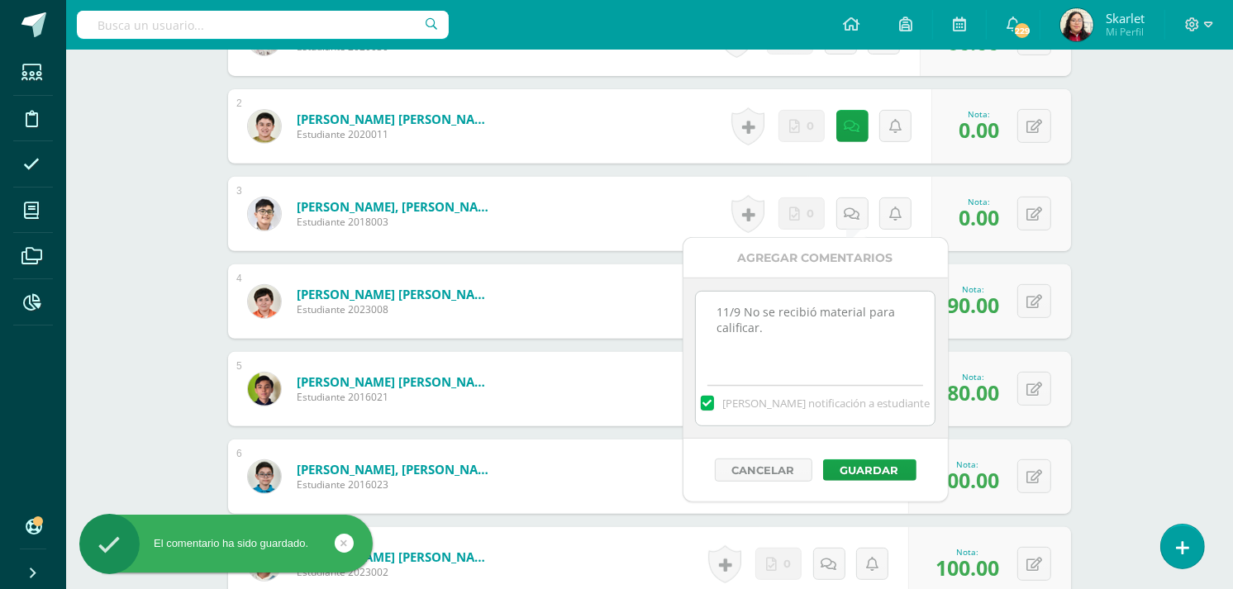
scroll to position [577, 0]
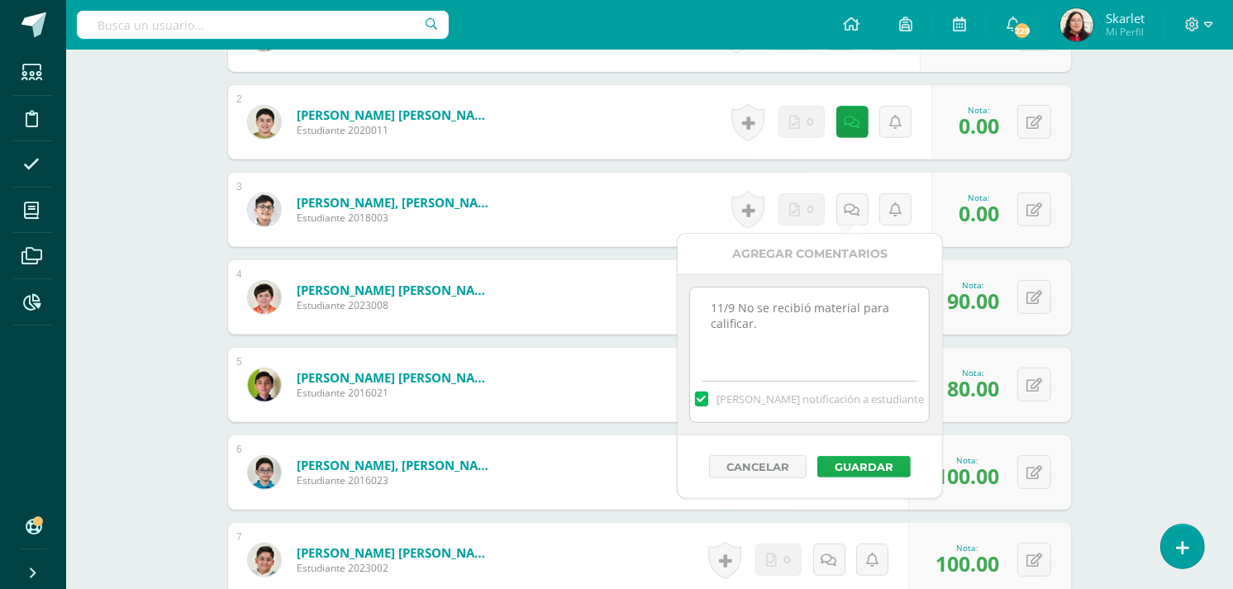
type textarea "11/9 No se recibió material para calificar."
click at [852, 465] on button "Guardar" at bounding box center [864, 466] width 93 height 21
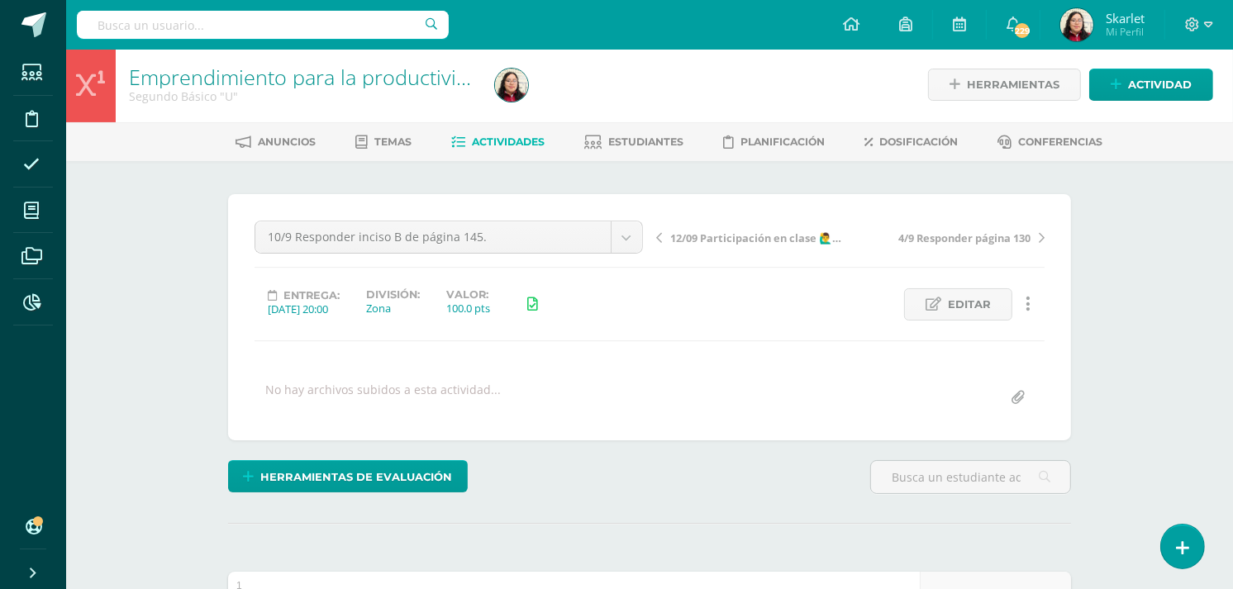
scroll to position [0, 0]
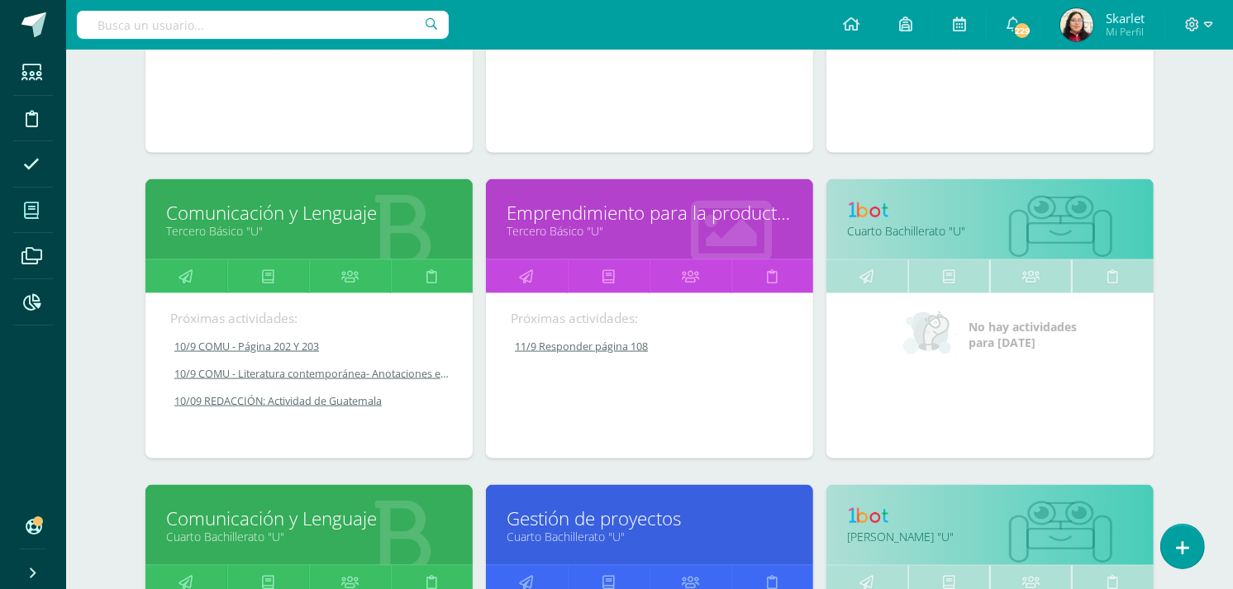
scroll to position [1964, 0]
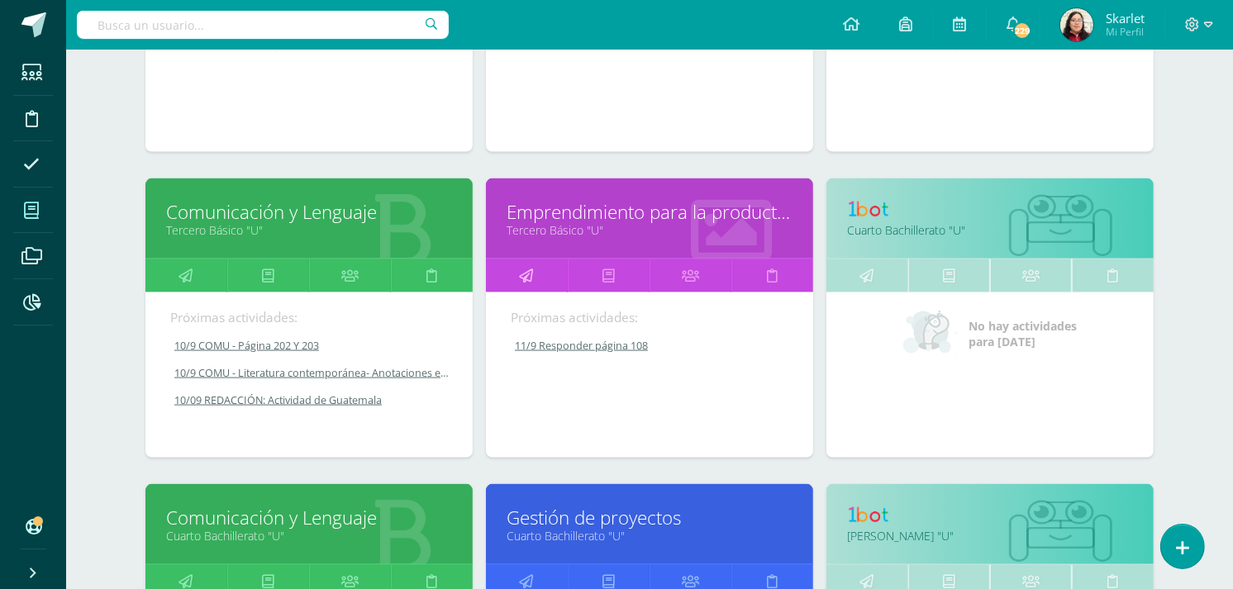
click at [533, 277] on link at bounding box center [527, 276] width 82 height 33
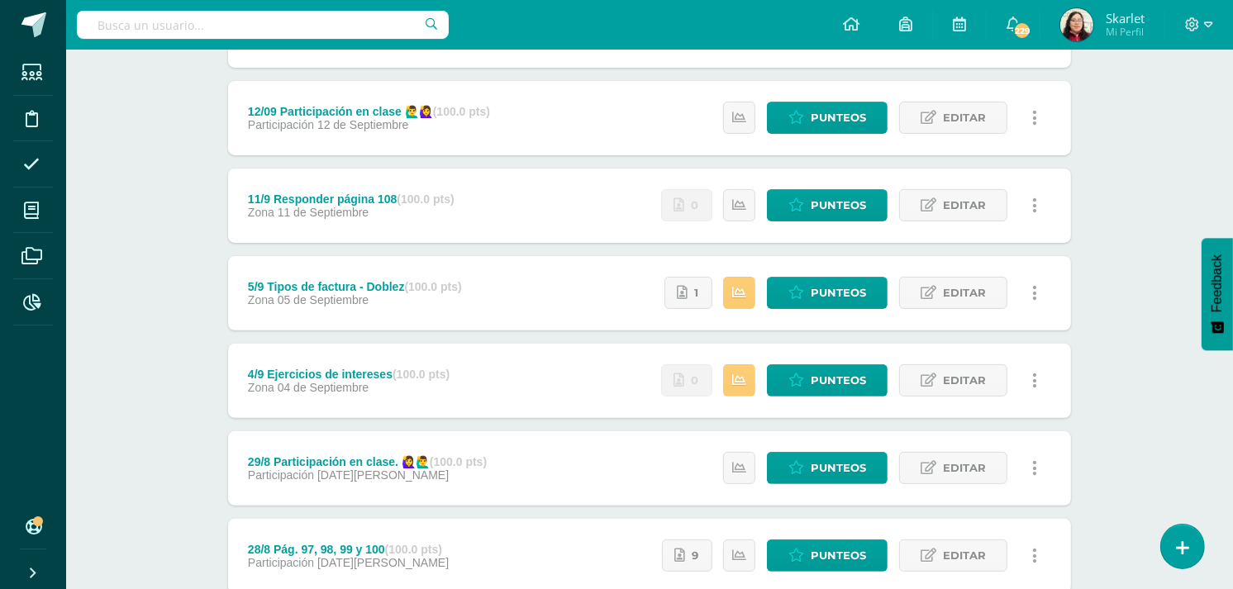
scroll to position [369, 0]
